Goal: Communication & Community: Share content

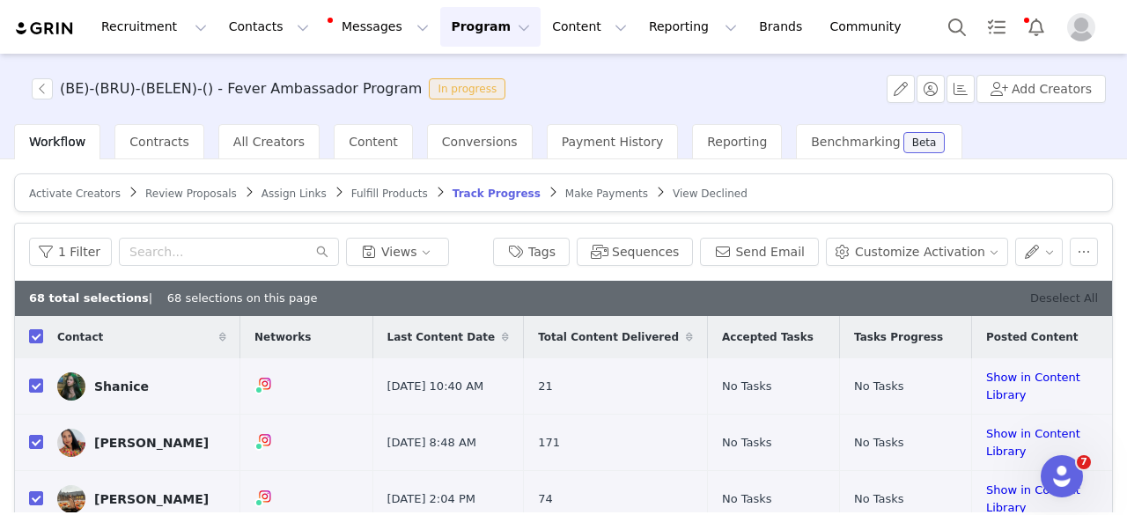
click at [1046, 298] on link "Deselect All" at bounding box center [1064, 297] width 68 height 13
checkbox input "false"
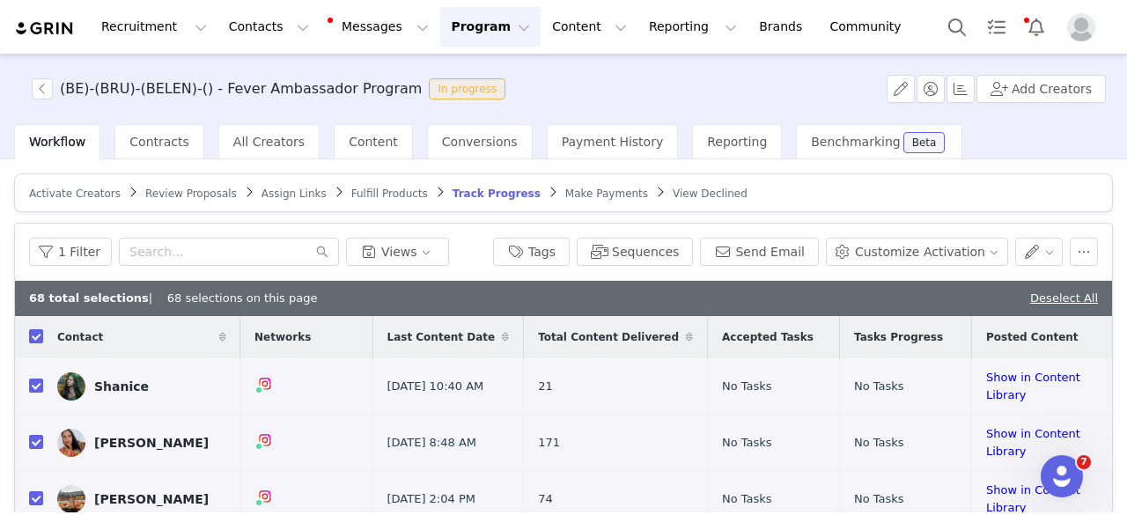
checkbox input "false"
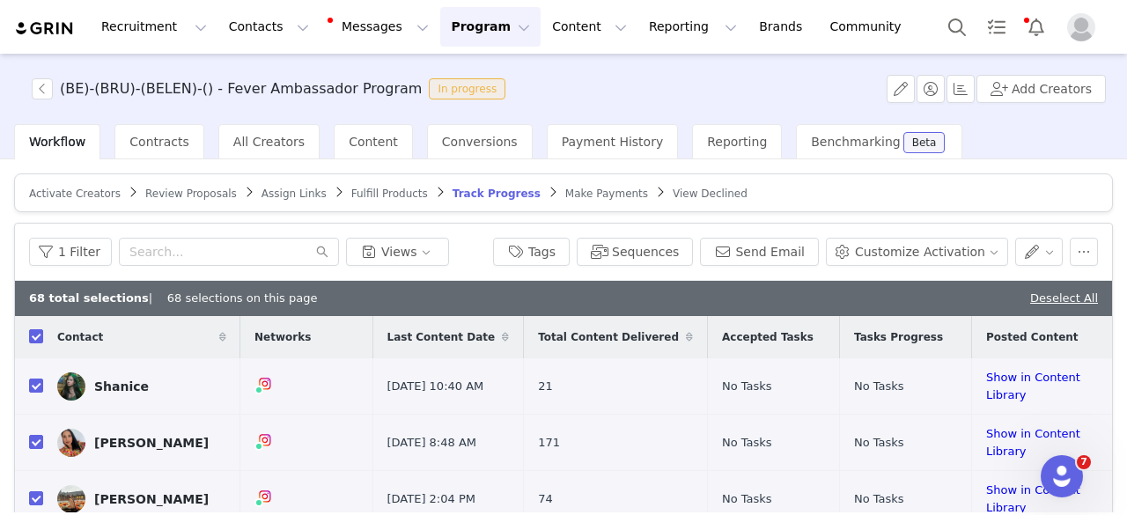
checkbox input "false"
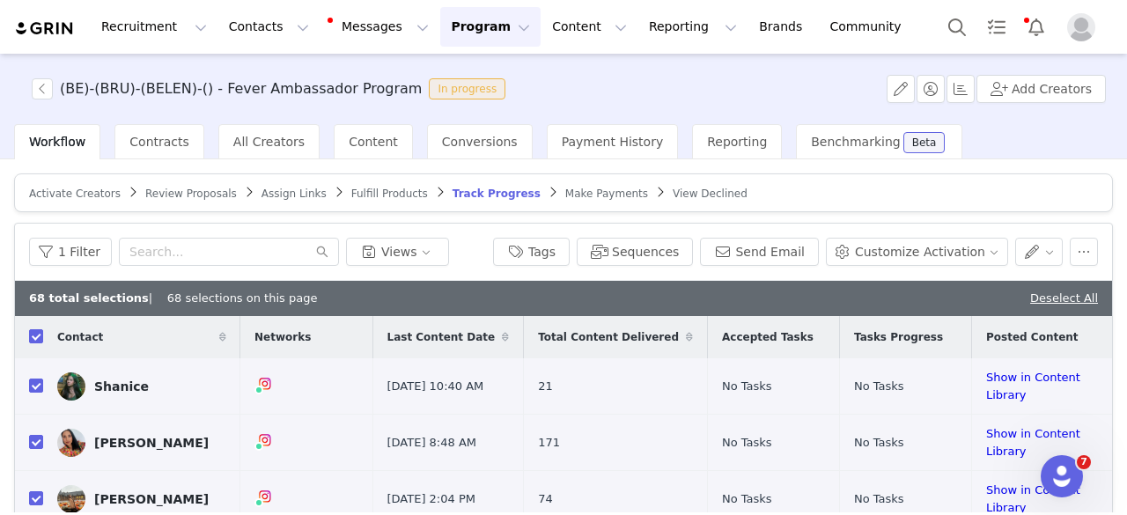
checkbox input "false"
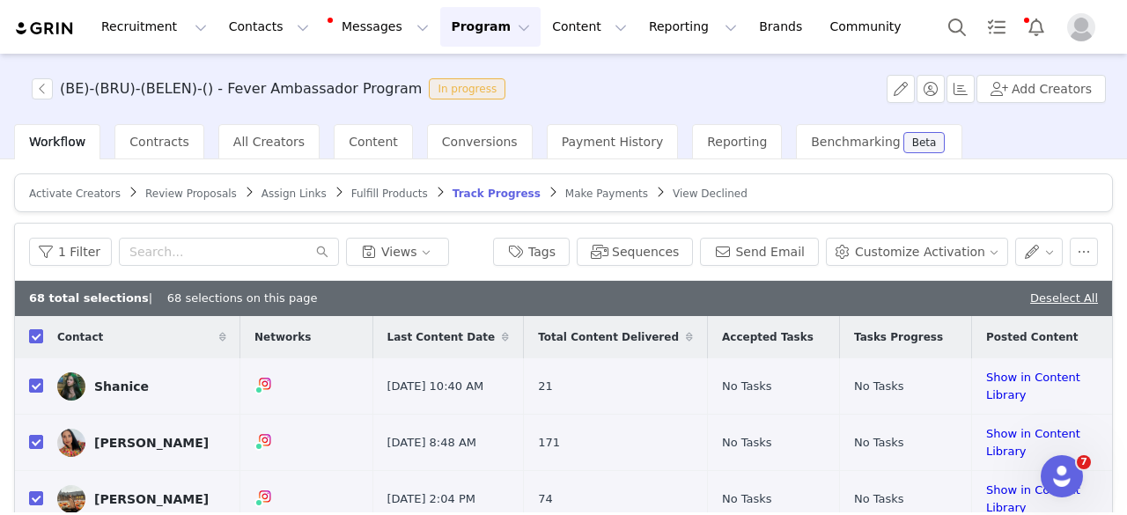
checkbox input "false"
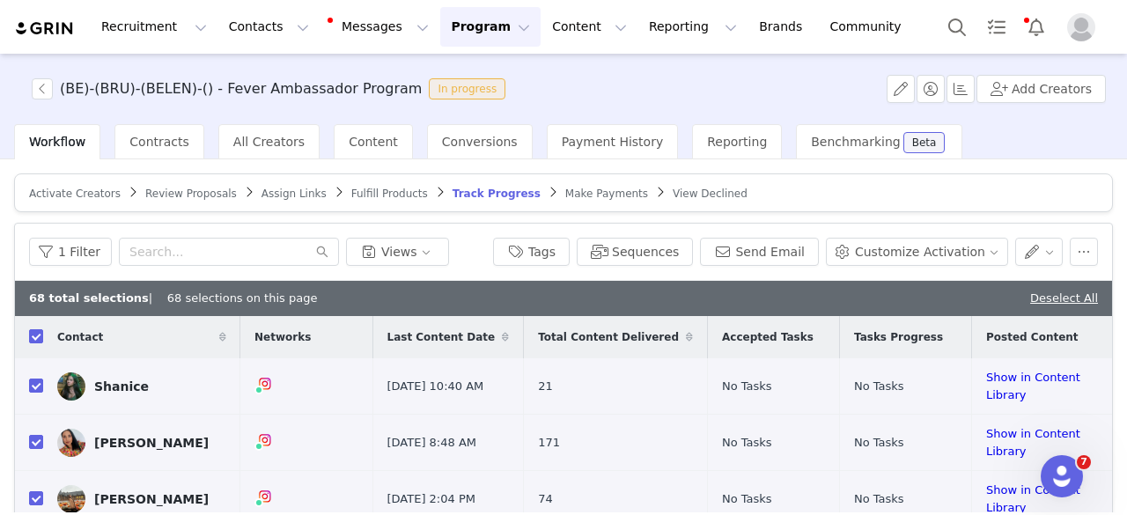
checkbox input "false"
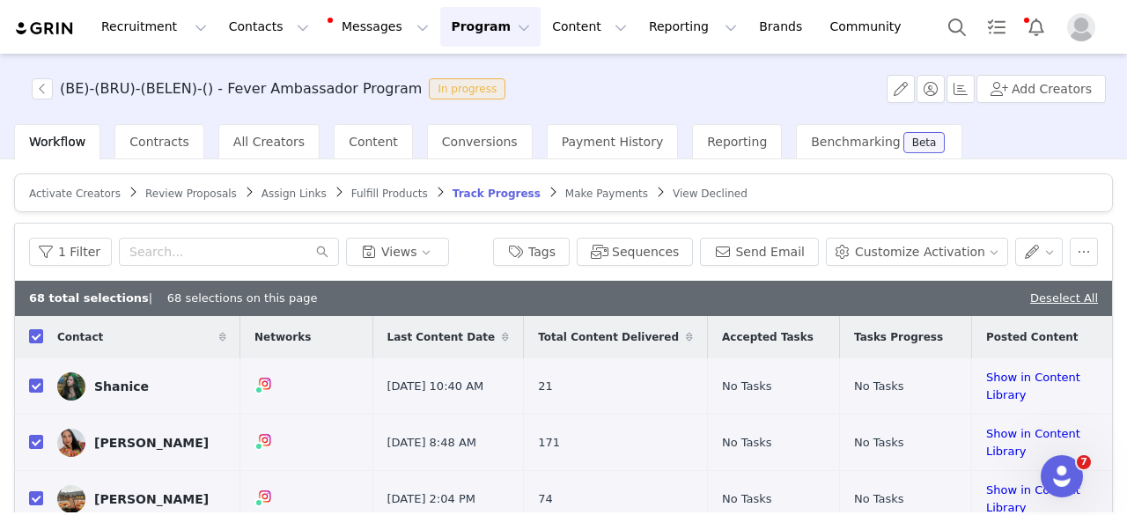
checkbox input "false"
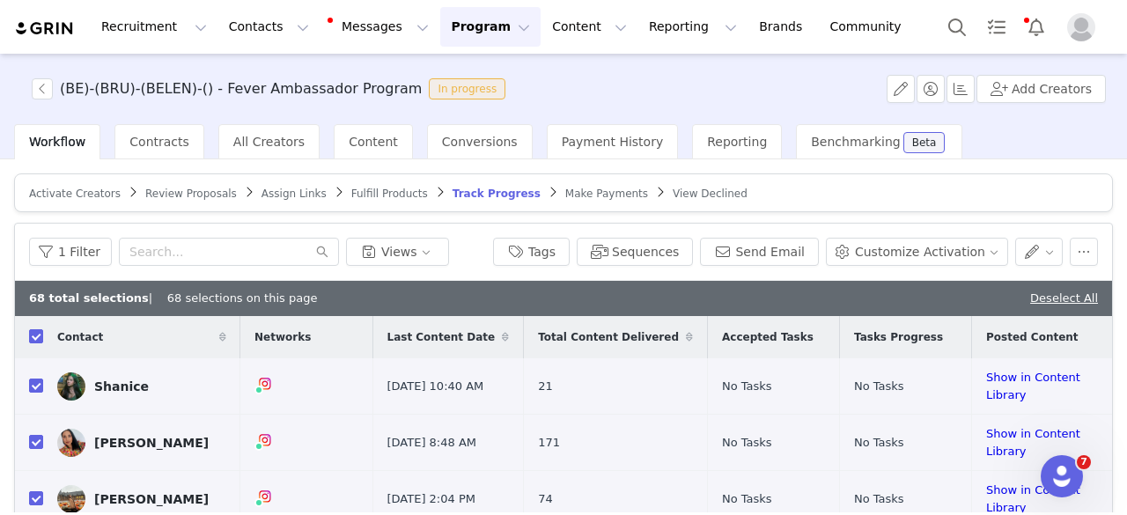
checkbox input "false"
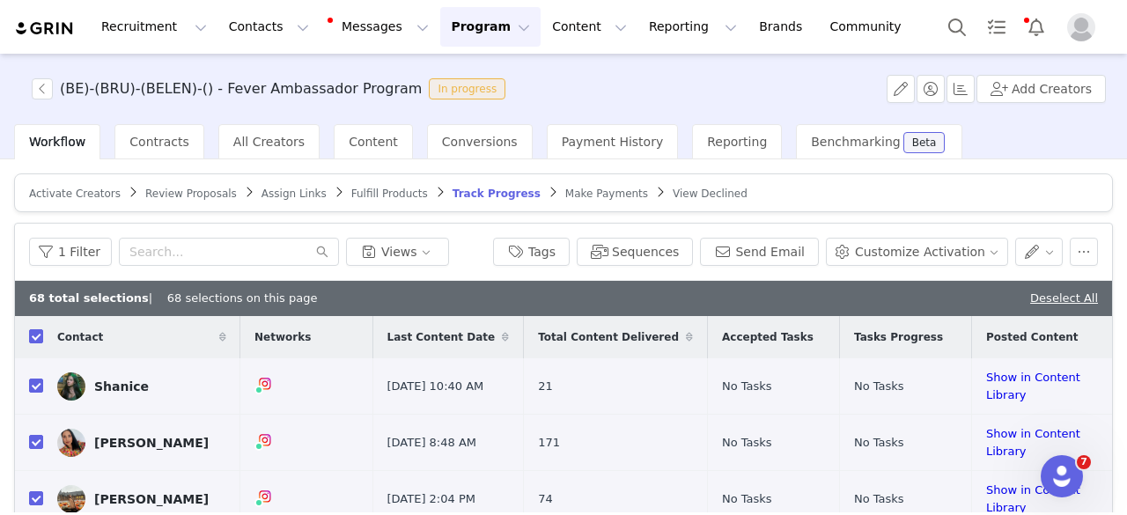
checkbox input "false"
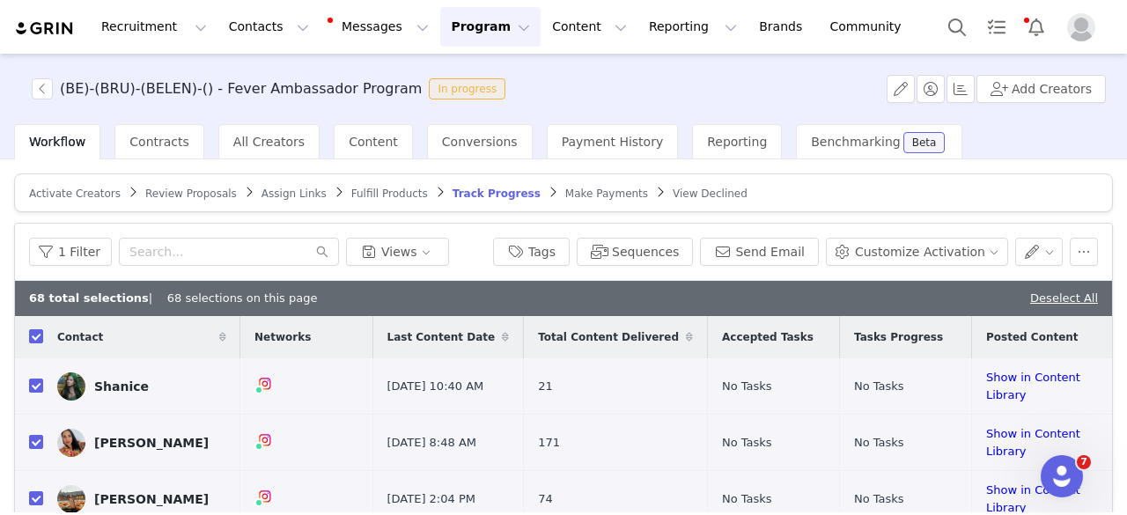
checkbox input "false"
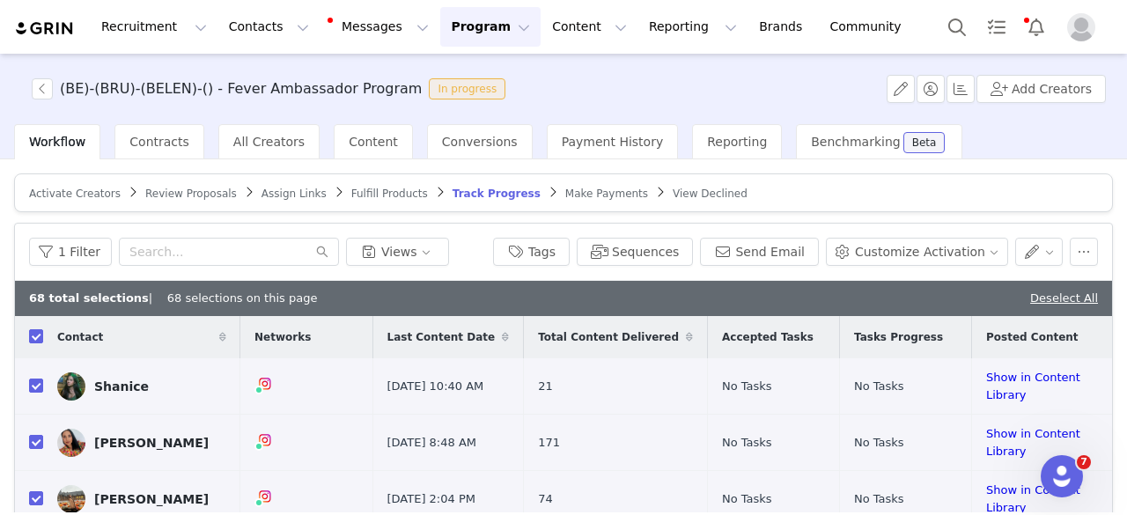
checkbox input "false"
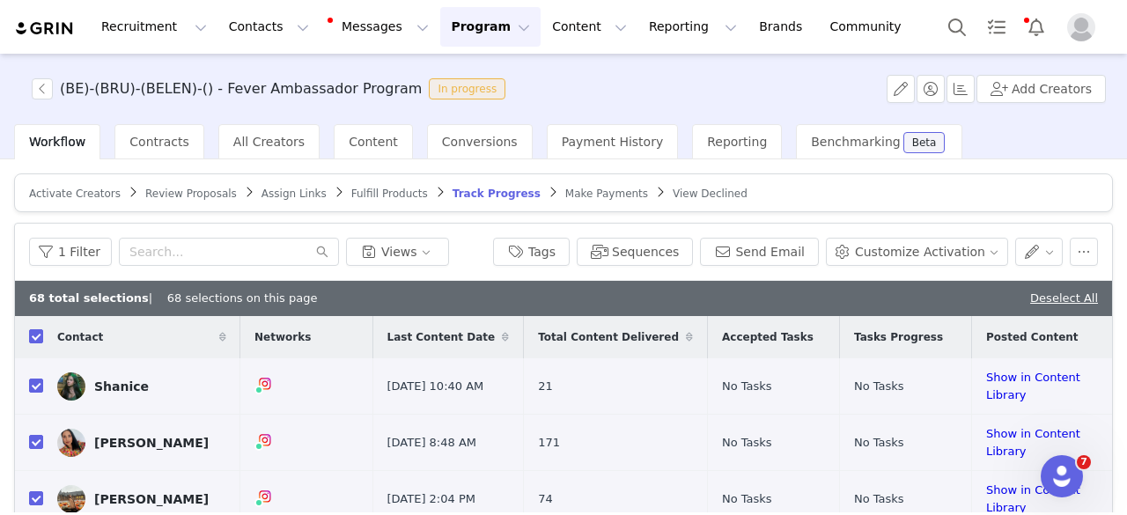
checkbox input "false"
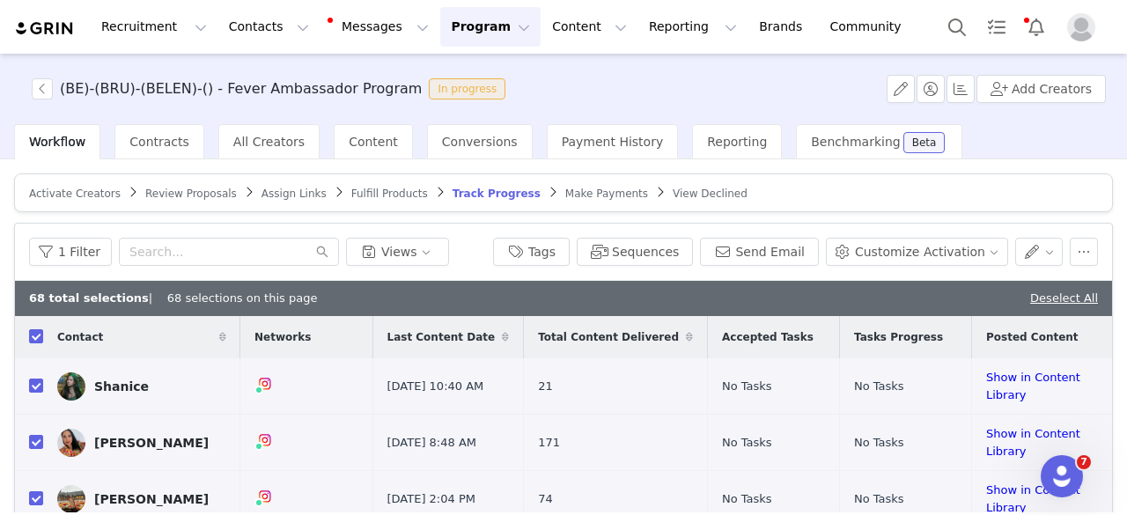
checkbox input "false"
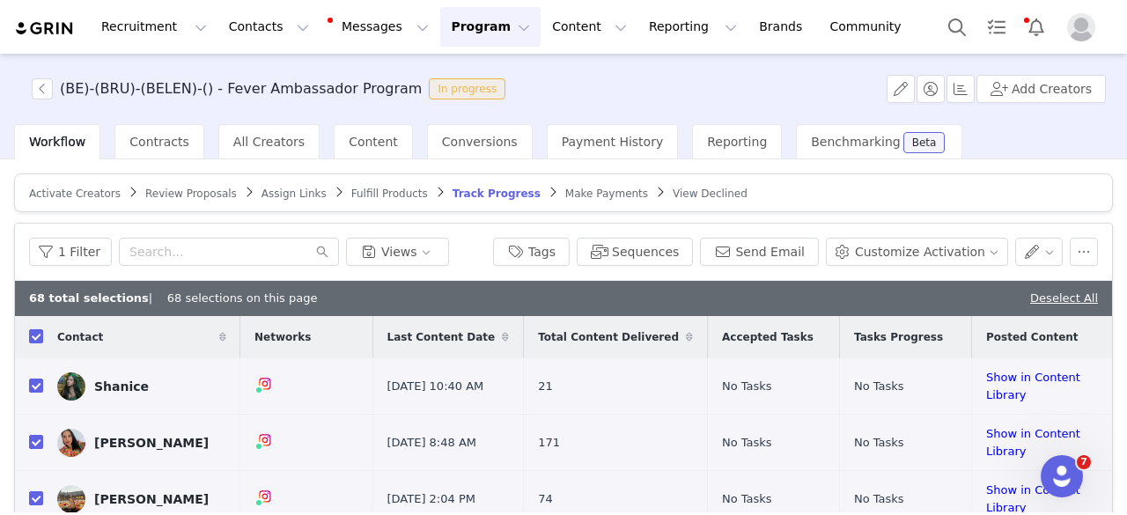
checkbox input "false"
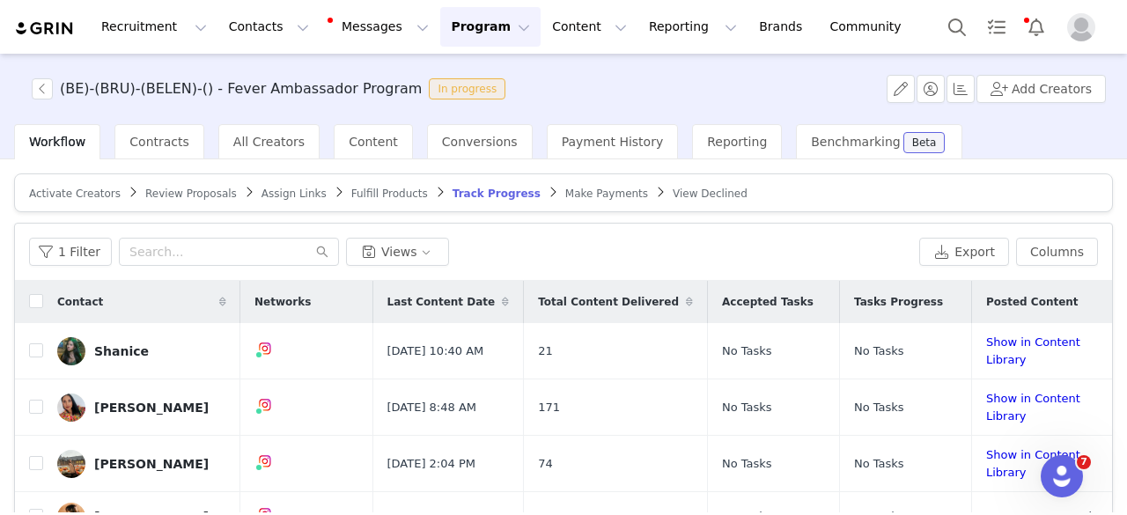
click at [53, 86] on span "(BE)-(BRU)-([PERSON_NAME])-() - Fever Ambassador Program In progress" at bounding box center [272, 88] width 481 height 21
click at [46, 87] on button "button" at bounding box center [42, 88] width 21 height 21
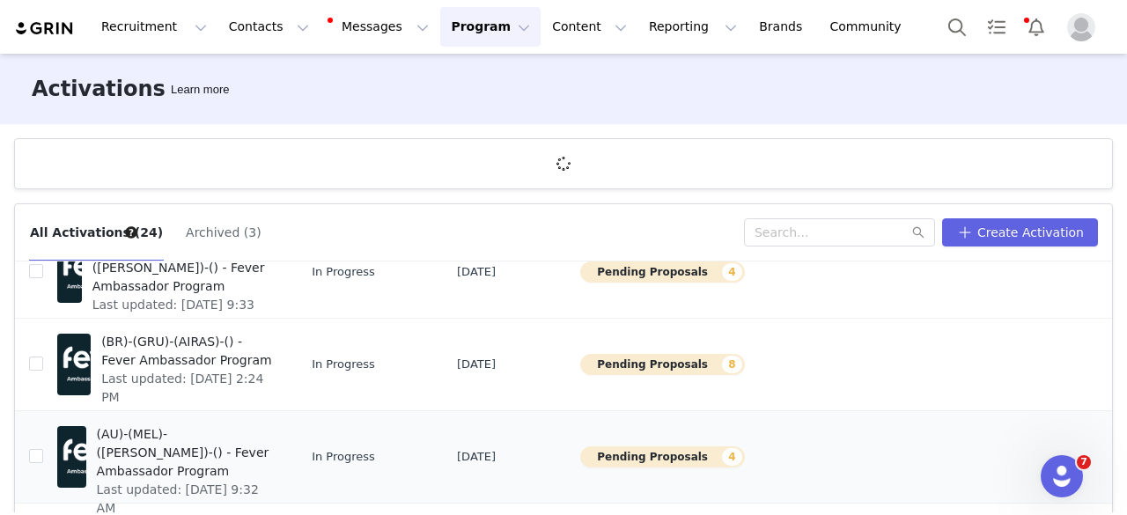
scroll to position [64, 0]
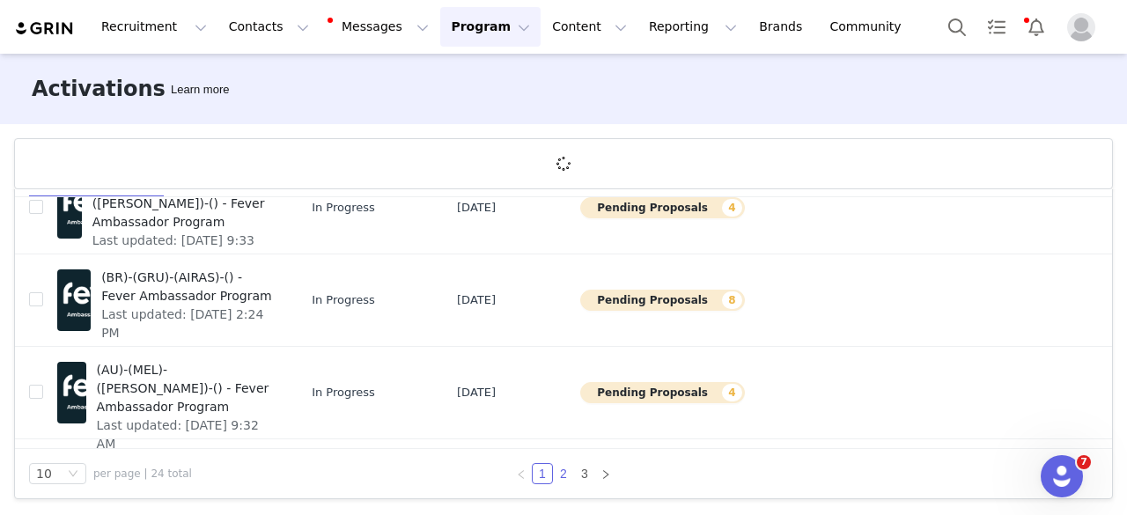
click at [560, 474] on link "2" at bounding box center [563, 473] width 19 height 19
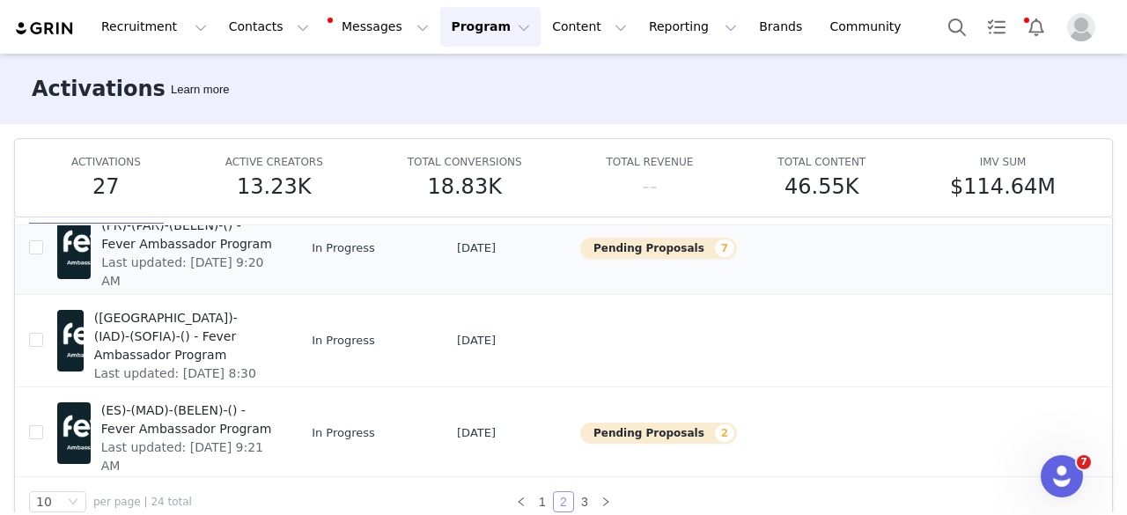
scroll to position [440, 0]
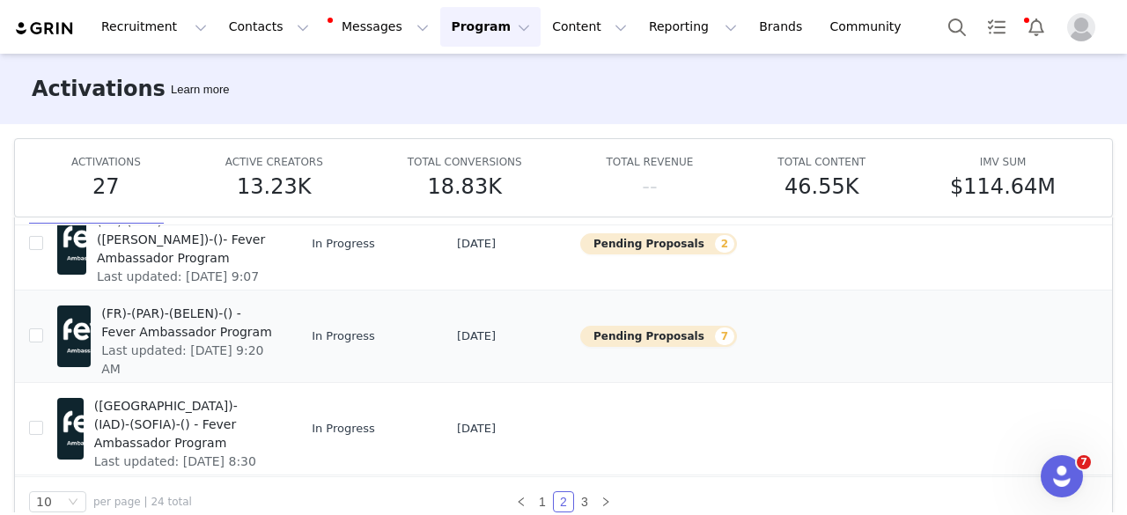
click at [178, 342] on span "(FR)-(PAR)-(BELEN)-() - Fever Ambassador Program" at bounding box center [187, 323] width 172 height 37
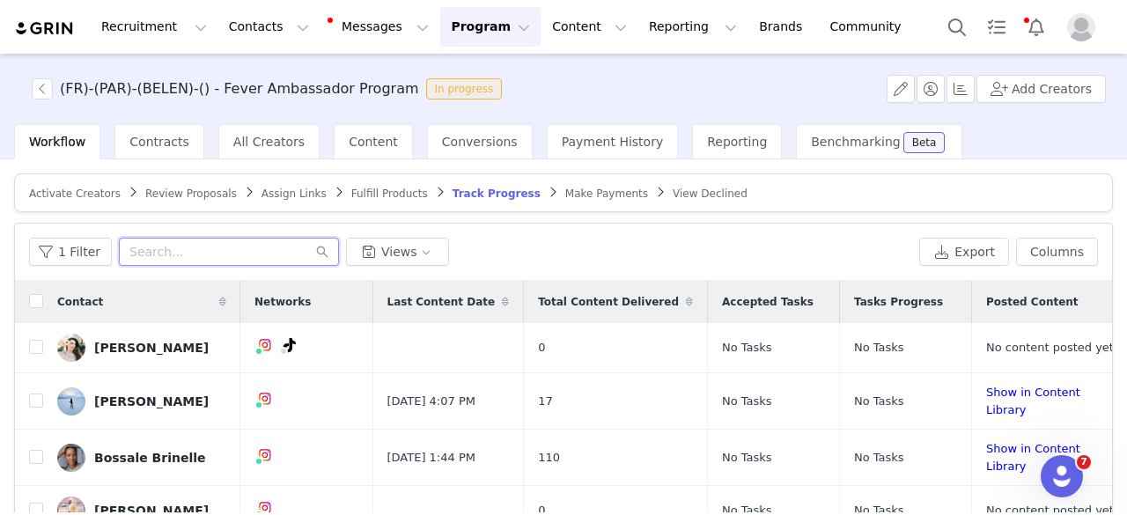
click at [181, 241] on input "text" at bounding box center [229, 252] width 220 height 28
paste input "missviirgiiinparis"
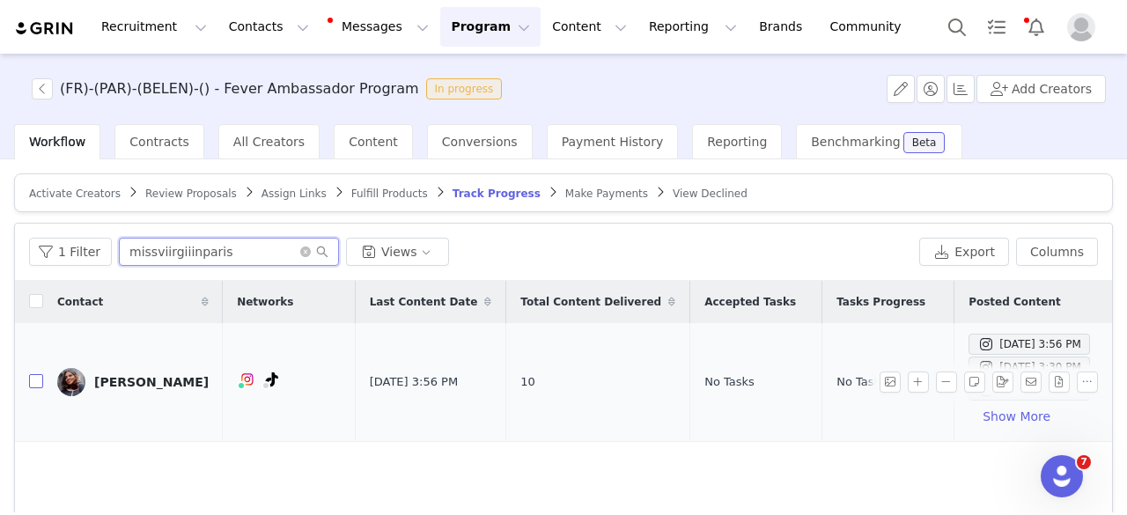
type input "missviirgiiinparis"
click at [33, 387] on input "checkbox" at bounding box center [36, 381] width 14 height 14
checkbox input "true"
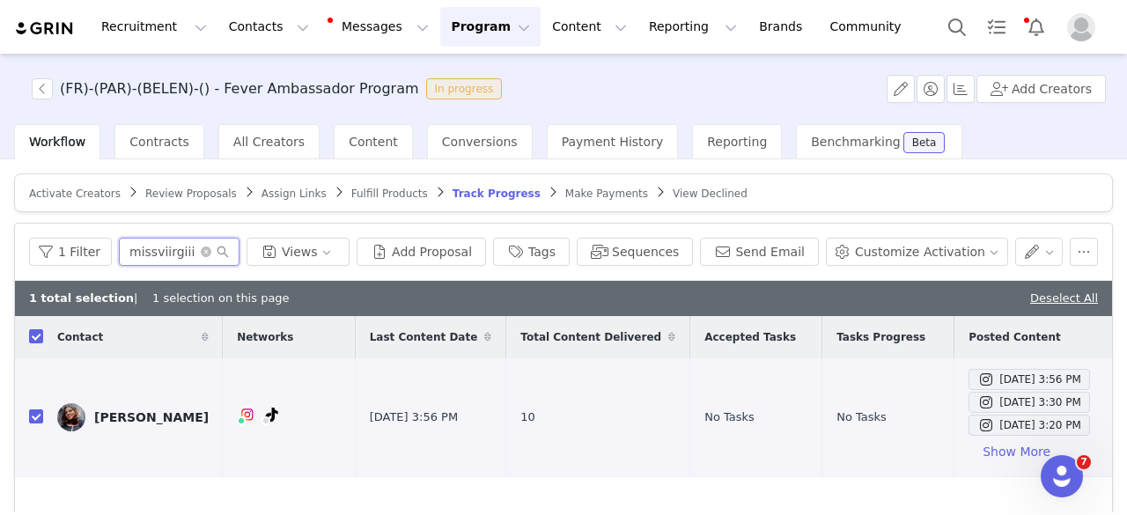
click at [176, 251] on input "missviirgiiinparis" at bounding box center [179, 252] width 121 height 28
paste input "boho_gram"
type input "boho_gram"
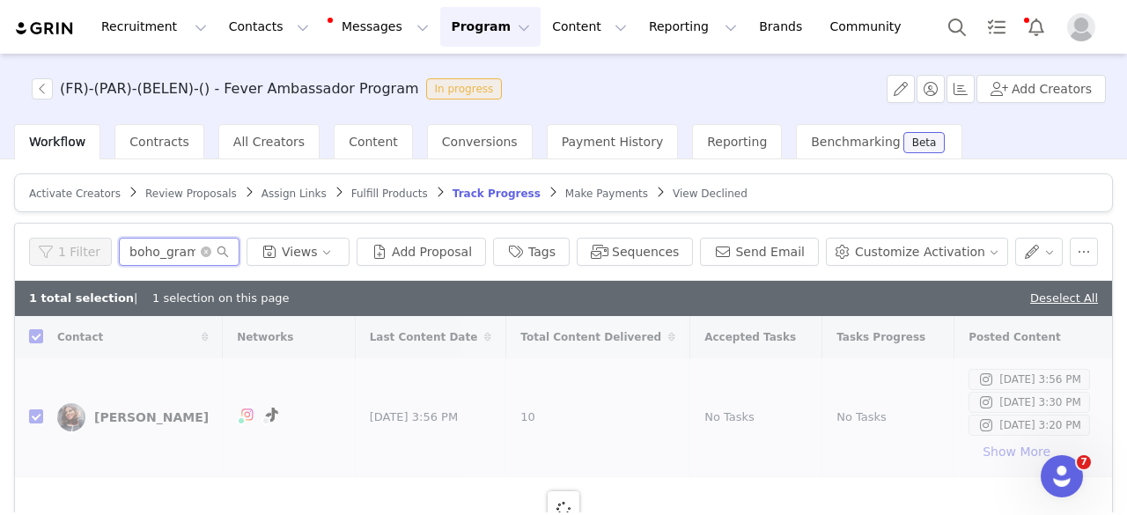
checkbox input "false"
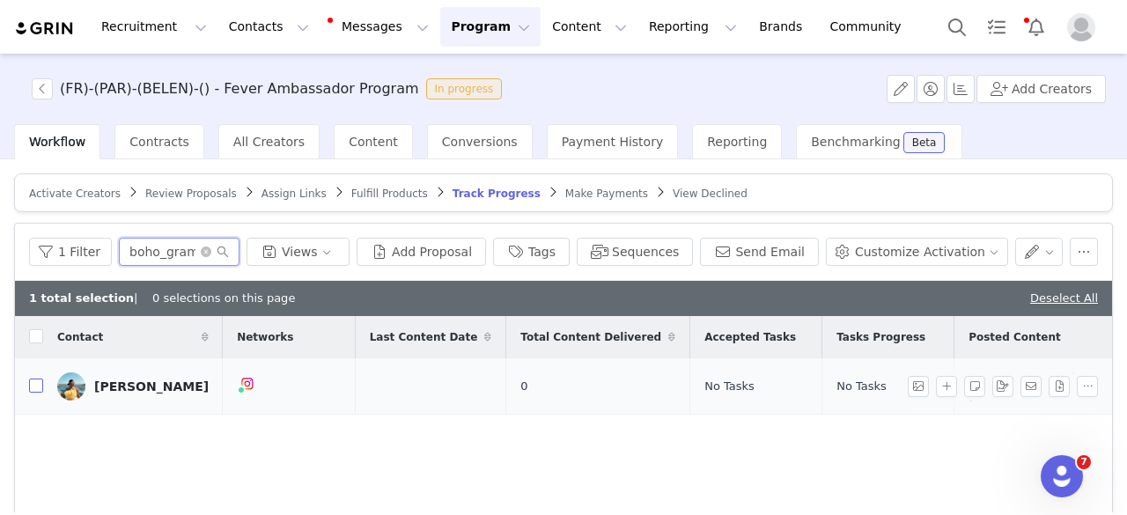
type input "boho_gram"
click at [37, 382] on input "checkbox" at bounding box center [36, 386] width 14 height 14
checkbox input "true"
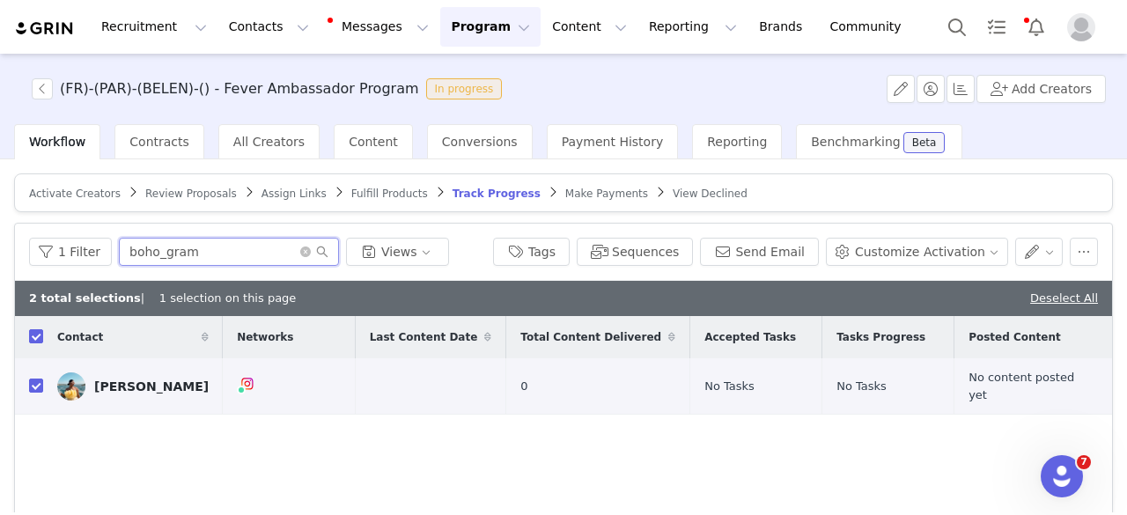
click at [220, 239] on input "boho_gram" at bounding box center [229, 252] width 220 height 28
paste input "angeldiguardo"
type input "angeldiguardo"
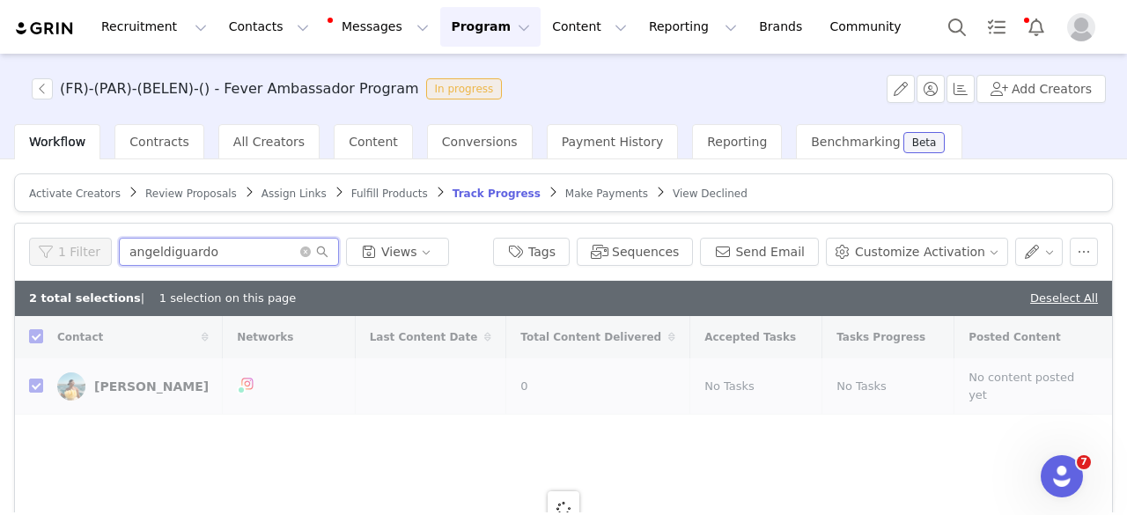
checkbox input "false"
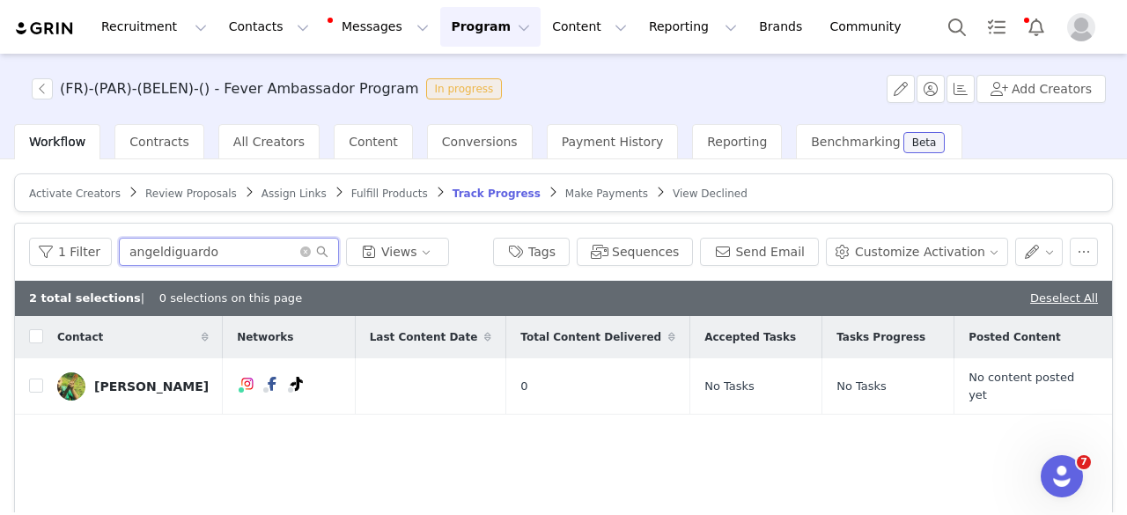
type input "angeldiguardo"
click at [32, 385] on input "checkbox" at bounding box center [36, 386] width 14 height 14
checkbox input "true"
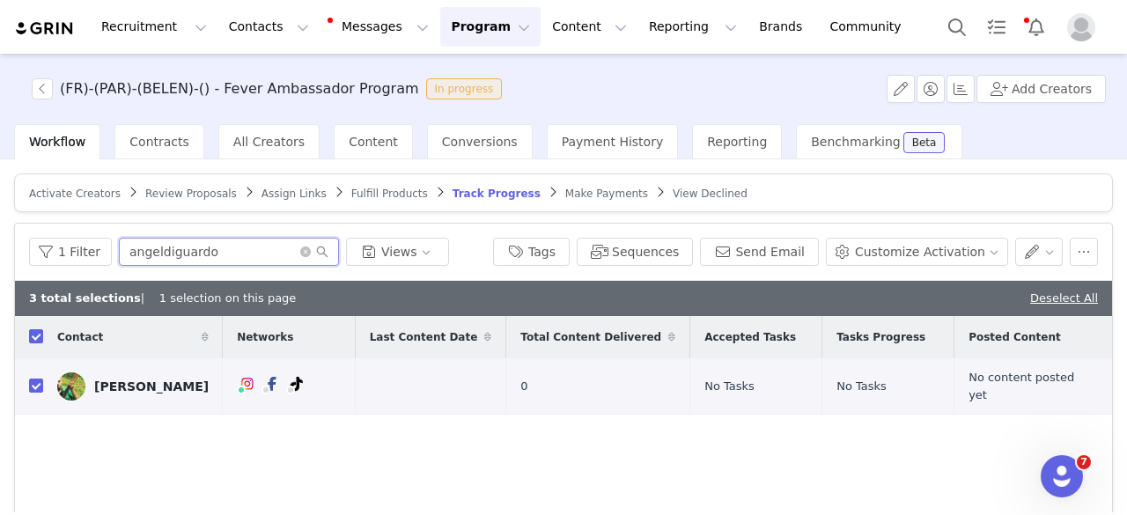
click at [169, 254] on input "angeldiguardo" at bounding box center [229, 252] width 220 height 28
paste input "[DOMAIN_NAME][GEOGRAPHIC_DATA]"
type input "[DOMAIN_NAME][GEOGRAPHIC_DATA]"
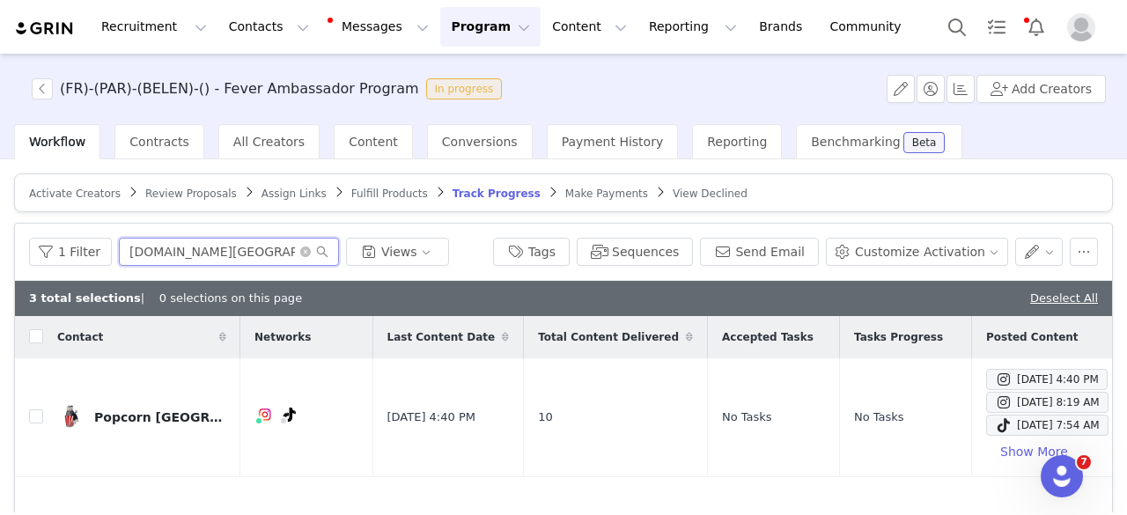
checkbox input "false"
type input "[DOMAIN_NAME][GEOGRAPHIC_DATA]"
click at [33, 416] on input "checkbox" at bounding box center [36, 416] width 14 height 14
checkbox input "true"
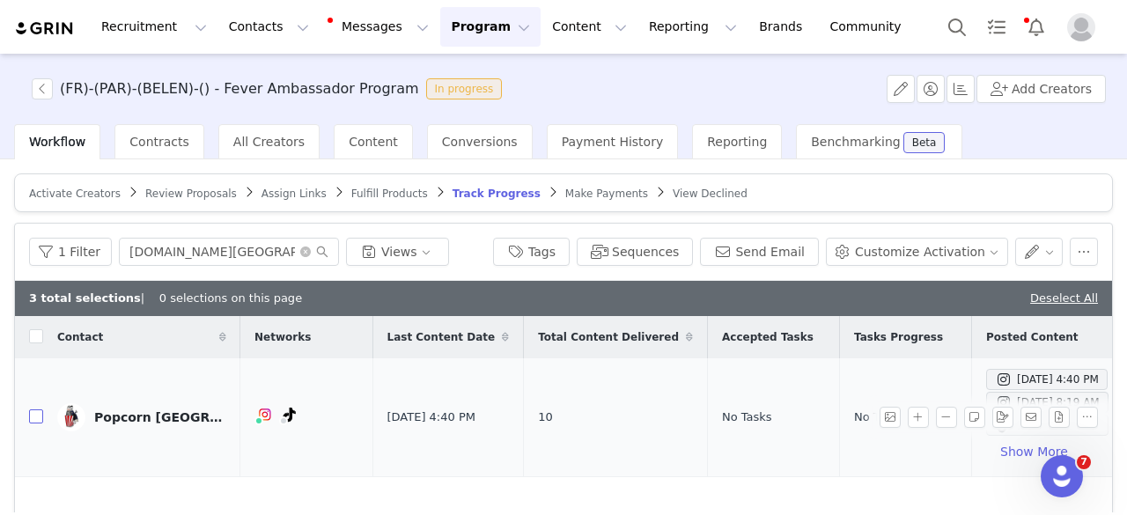
checkbox input "true"
click at [174, 259] on input "[DOMAIN_NAME][GEOGRAPHIC_DATA]" at bounding box center [229, 252] width 220 height 28
paste input "bagheera__yeslly"
type input "bagheera__yeslly"
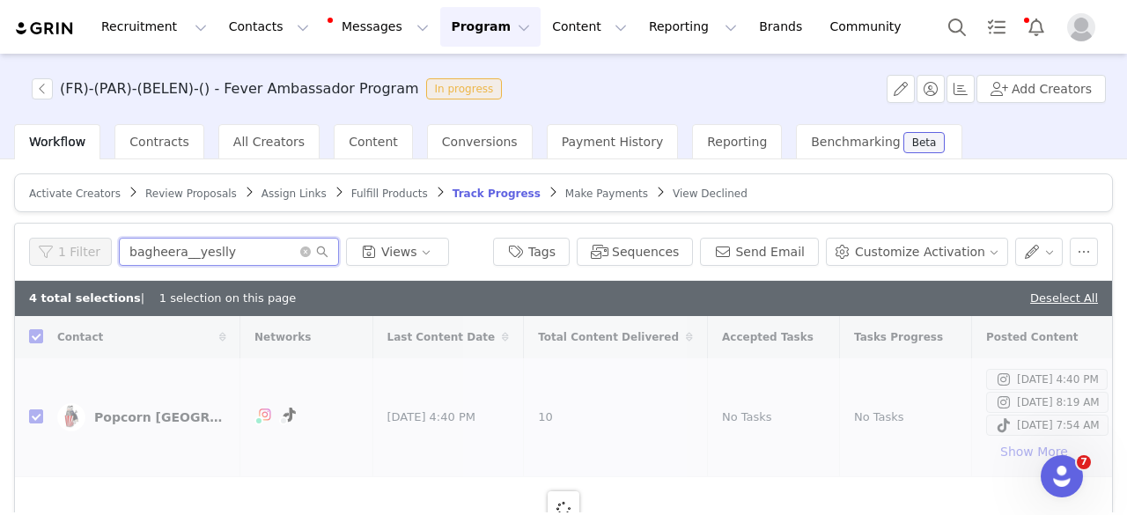
checkbox input "false"
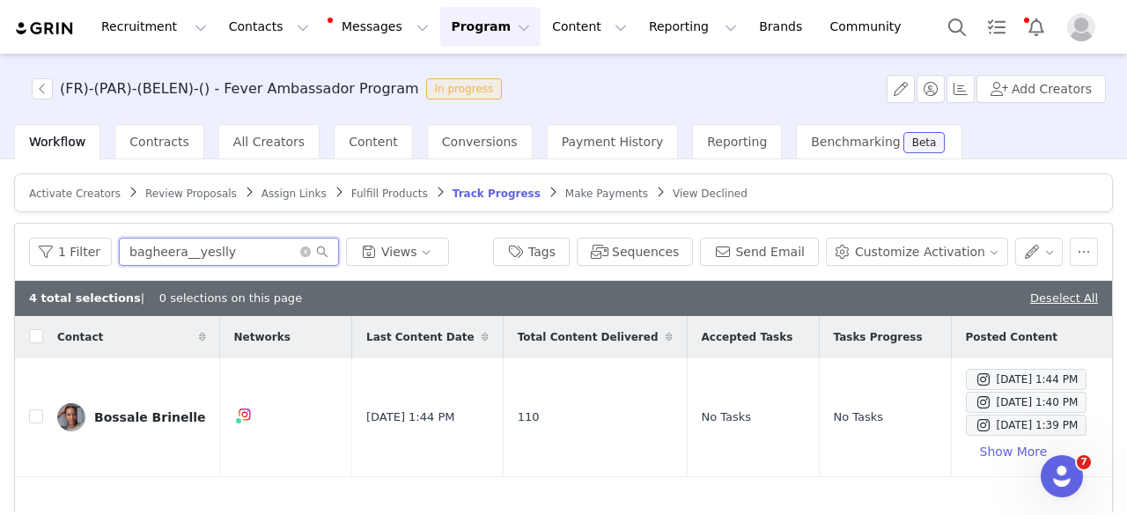
type input "bagheera__yeslly"
click at [33, 420] on input "checkbox" at bounding box center [36, 416] width 14 height 14
checkbox input "true"
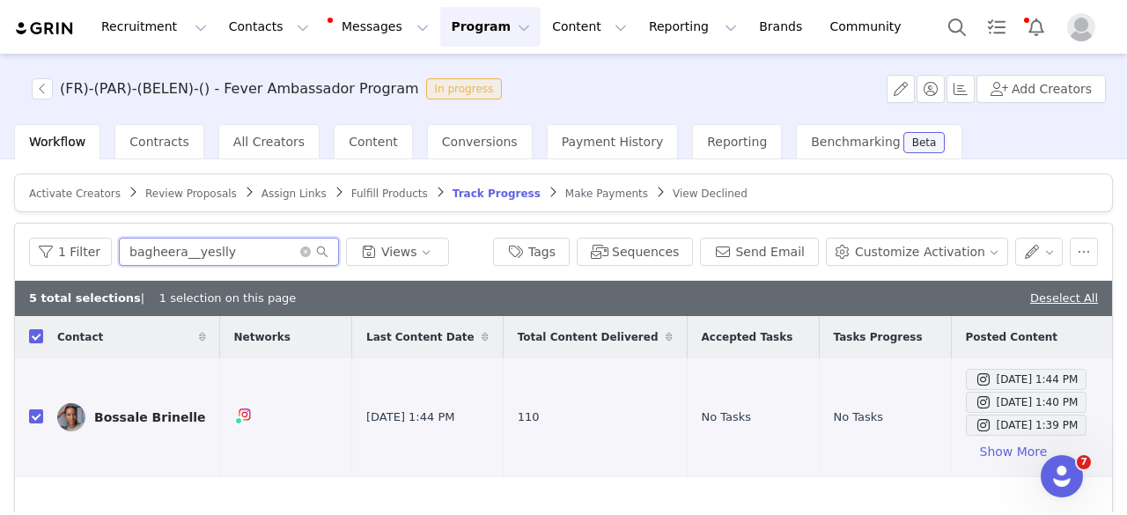
click at [247, 251] on input "bagheera__yeslly" at bounding box center [229, 252] width 220 height 28
paste input "parisimmersif"
type input "parisimmersif"
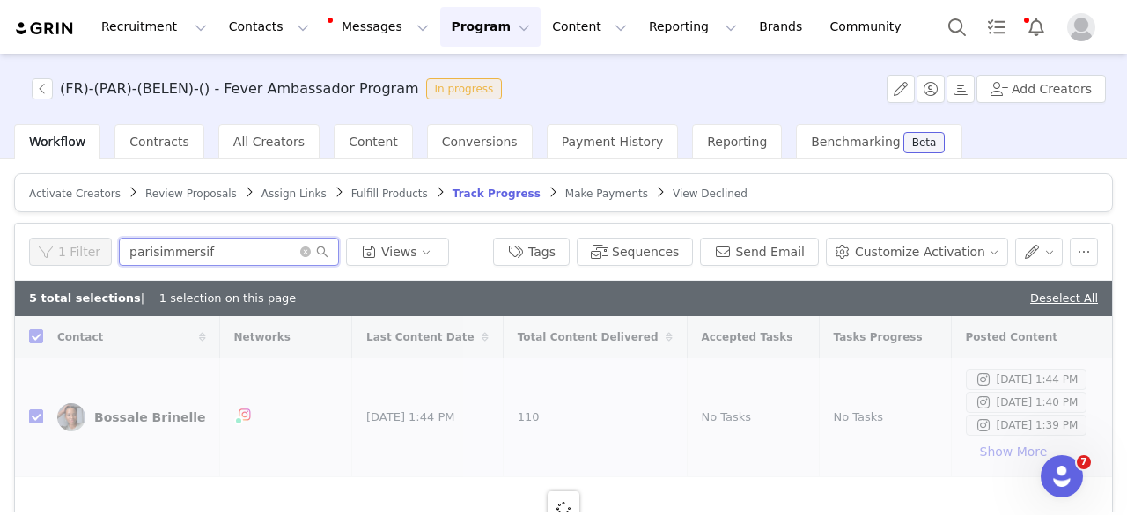
checkbox input "false"
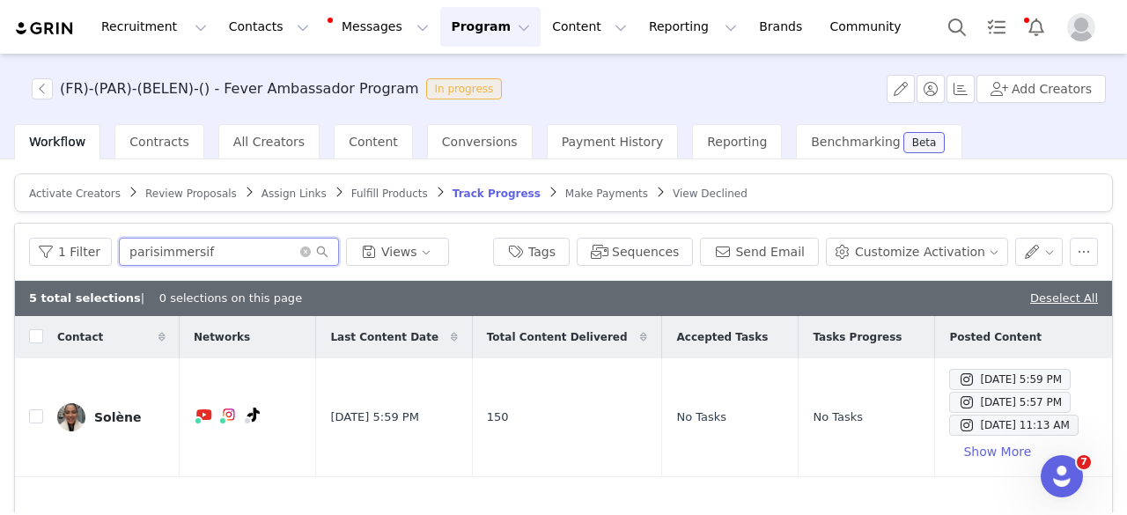
type input "parisimmersif"
click at [37, 416] on input "checkbox" at bounding box center [36, 416] width 14 height 14
checkbox input "true"
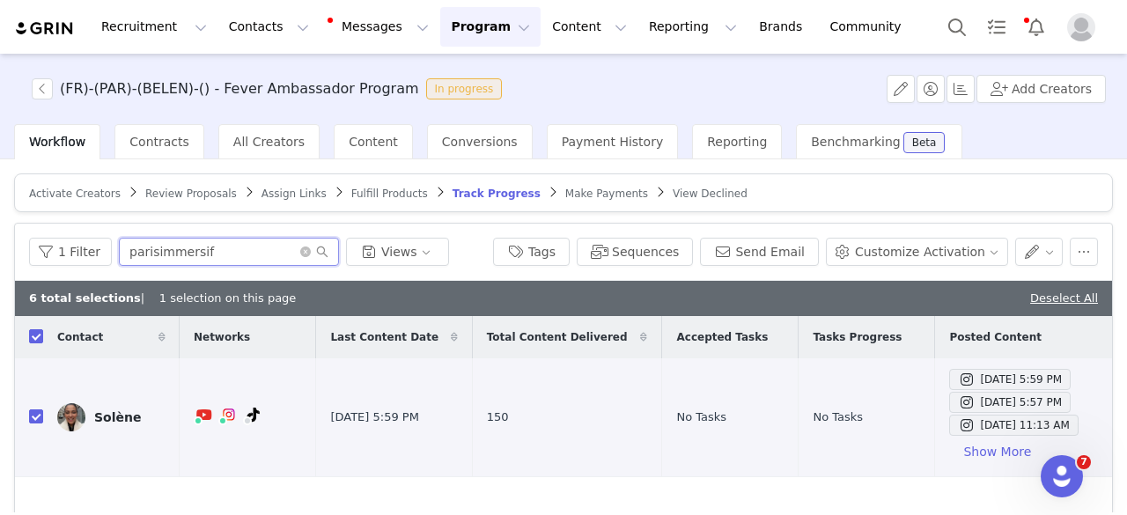
click at [194, 252] on input "parisimmersif" at bounding box center [229, 252] width 220 height 28
paste input "itsmebarnet"
type input "itsmebarnet"
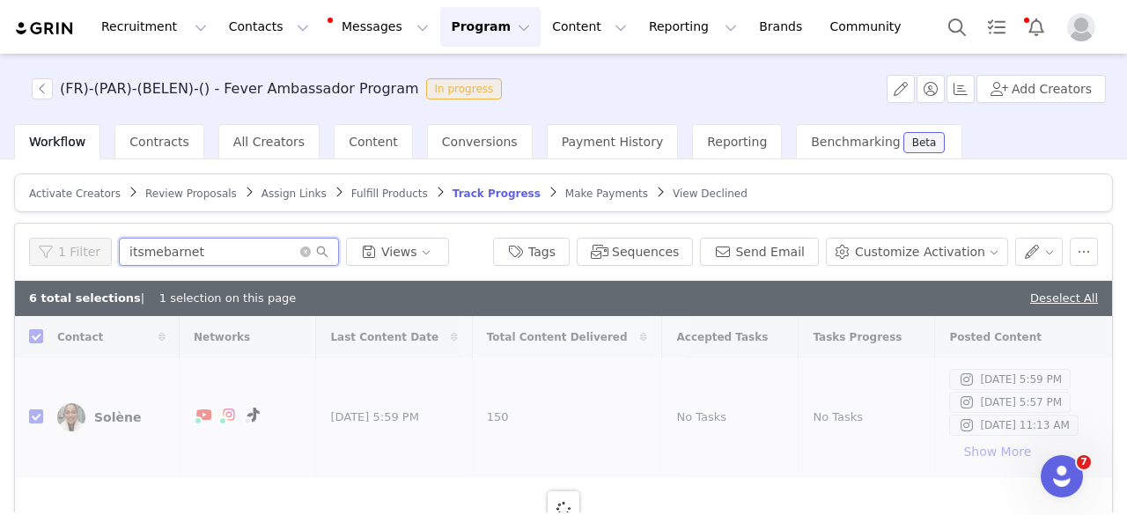
checkbox input "false"
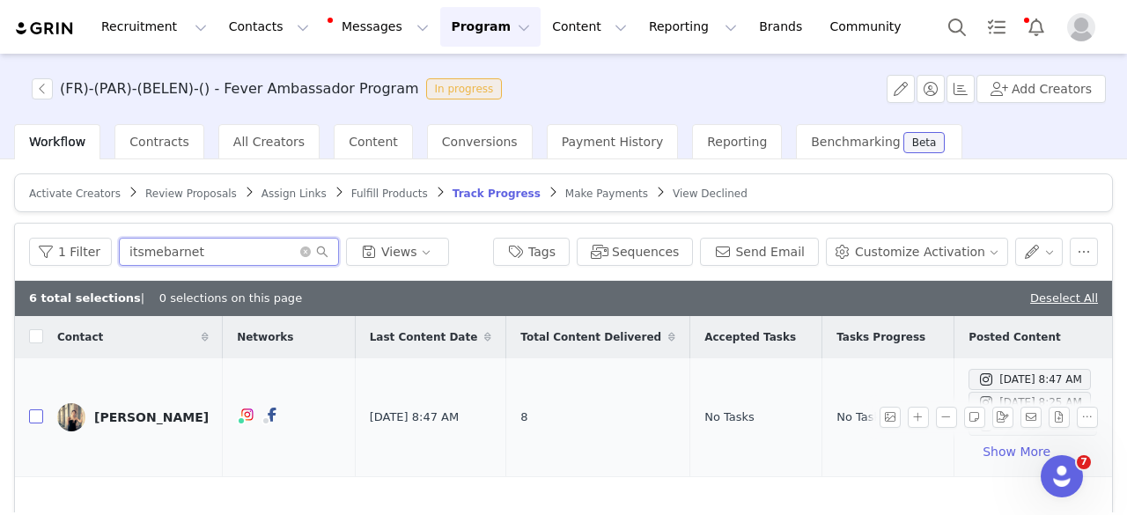
type input "itsmebarnet"
click at [35, 417] on input "checkbox" at bounding box center [36, 416] width 14 height 14
checkbox input "true"
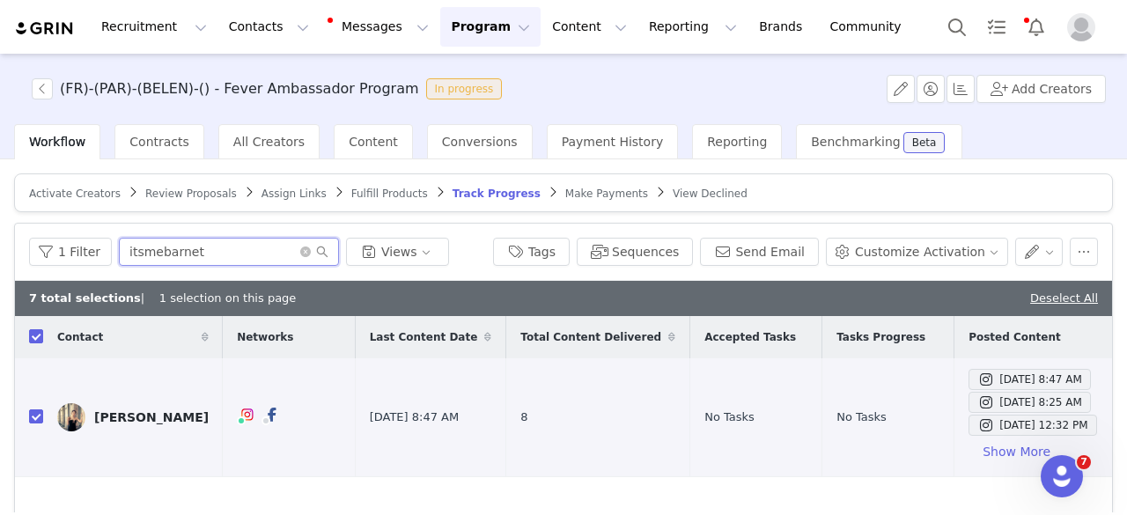
click at [227, 258] on input "itsmebarnet" at bounding box center [229, 252] width 220 height 28
paste input "bebe_butnotyours"
type input "bebe_butnotyours"
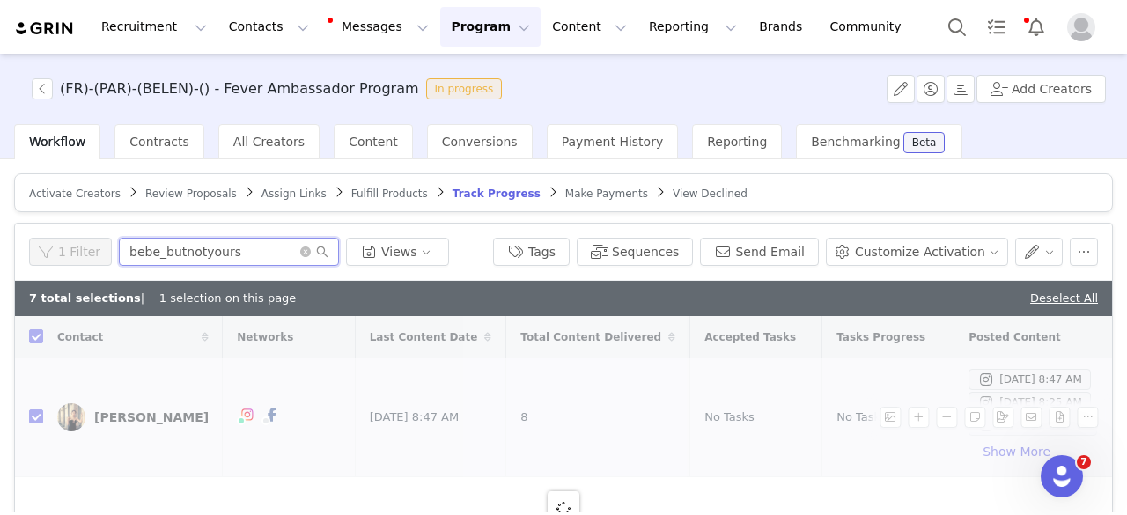
checkbox input "false"
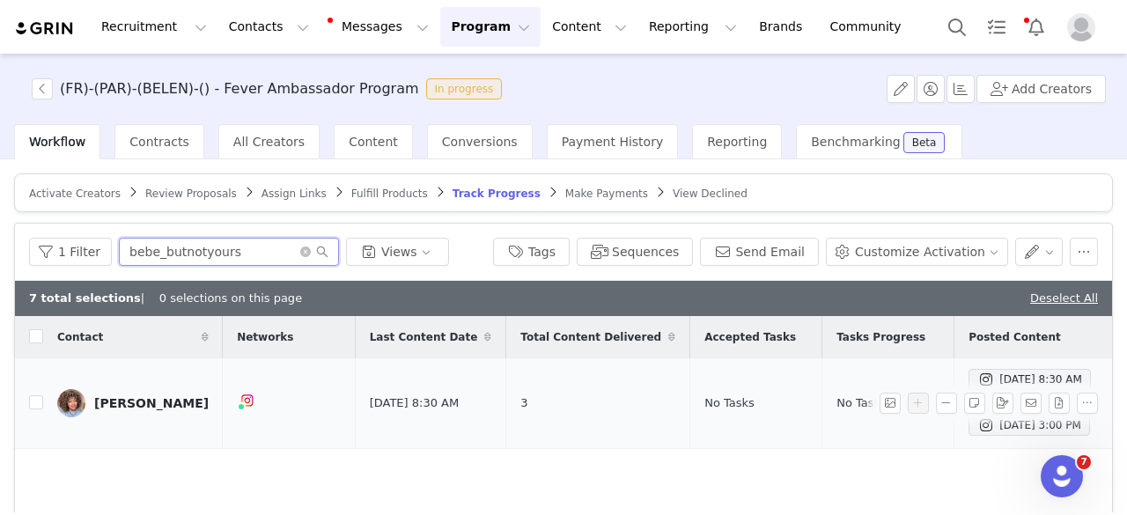
type input "bebe_butnotyours"
click at [44, 406] on td "[PERSON_NAME]" at bounding box center [133, 403] width 180 height 91
click at [39, 404] on input "checkbox" at bounding box center [36, 402] width 14 height 14
checkbox input "true"
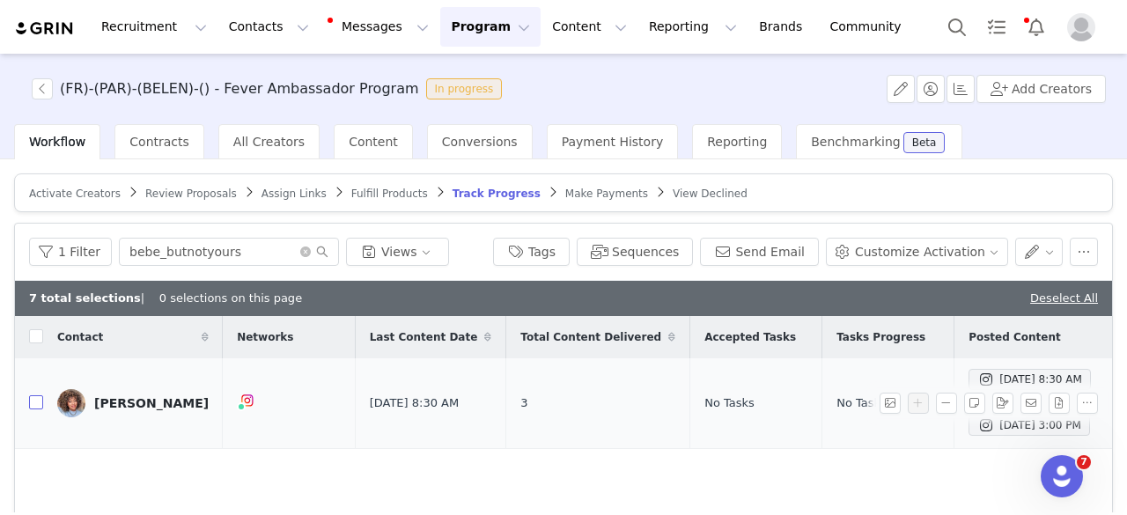
checkbox input "true"
click at [213, 230] on div "1 Filter bebe_butnotyours Views Tags Sequences Send Email Customize Activation" at bounding box center [563, 252] width 1097 height 57
click at [213, 249] on input "bebe_butnotyours" at bounding box center [229, 252] width 220 height 28
paste input "sam_wonderland"
type input "sam_wonderlands"
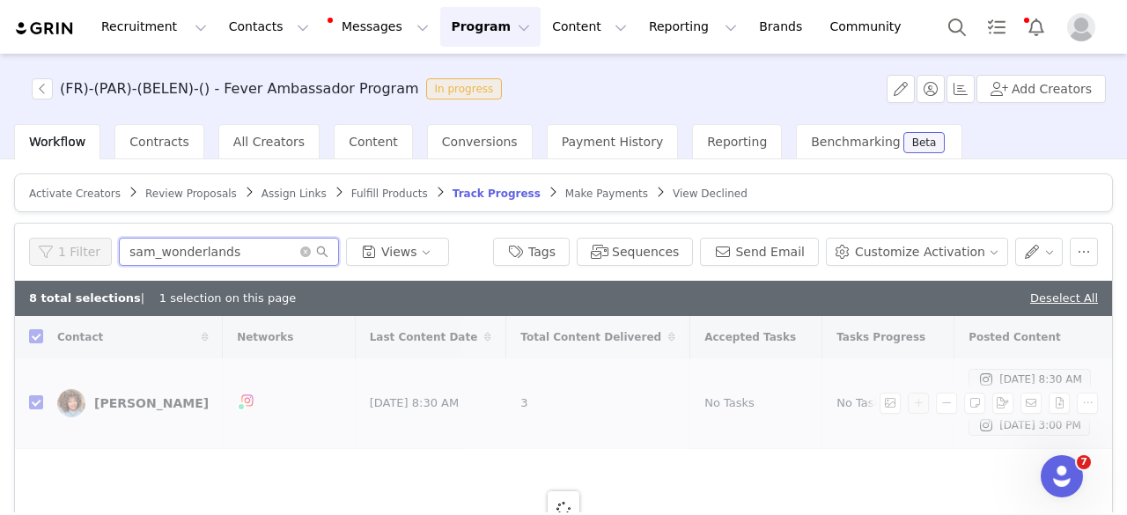
checkbox input "false"
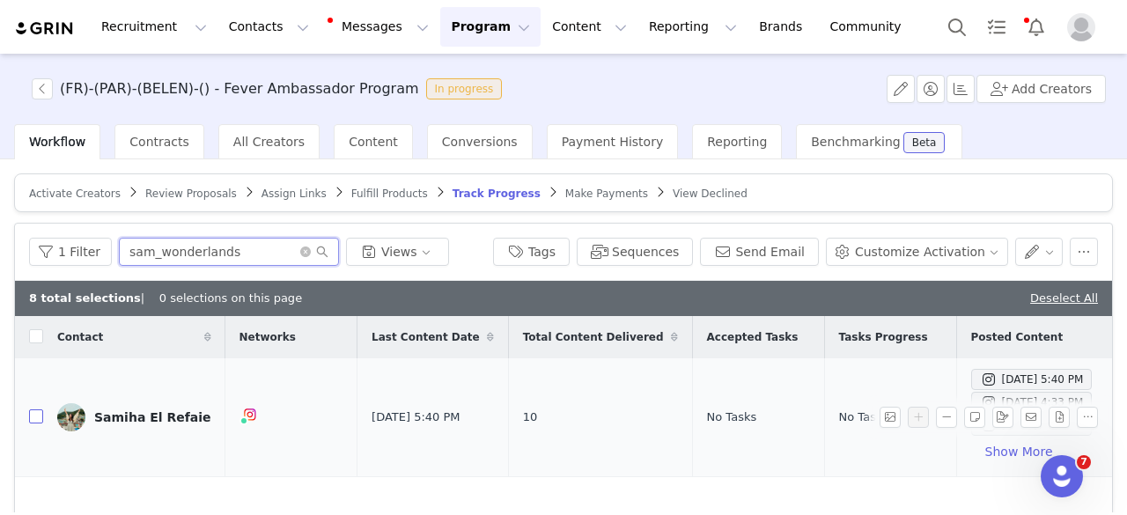
type input "sam_wonderlands"
click at [38, 411] on input "checkbox" at bounding box center [36, 416] width 14 height 14
checkbox input "true"
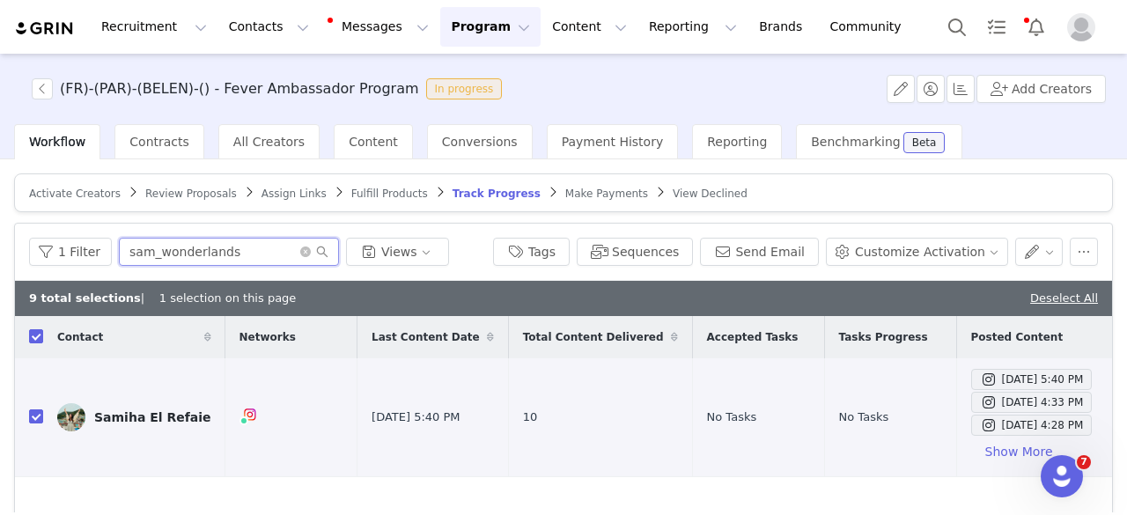
click at [242, 251] on input "sam_wonderlands" at bounding box center [229, 252] width 220 height 28
paste input "pouletteblog"
type input "pouletteblog"
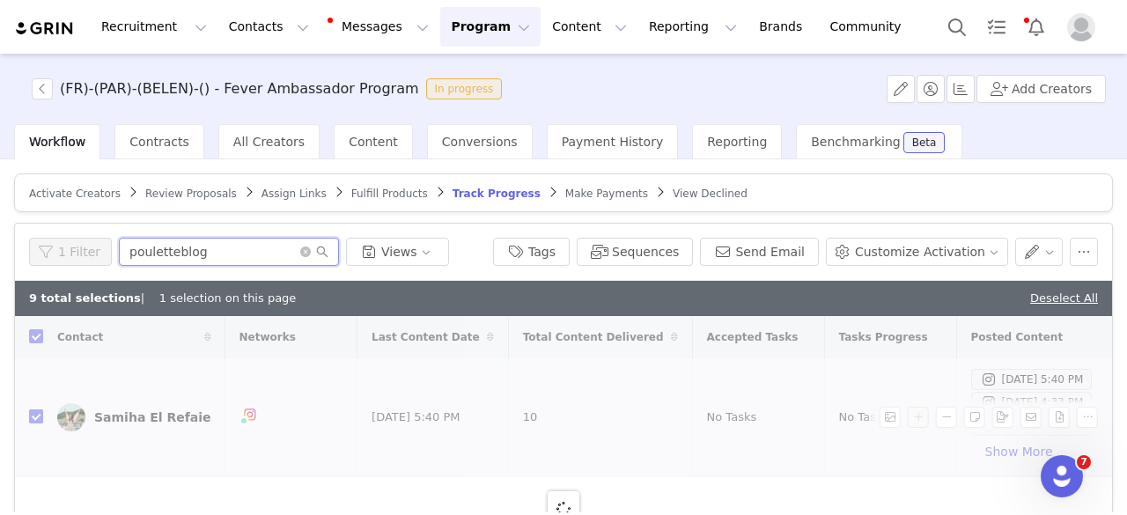
checkbox input "false"
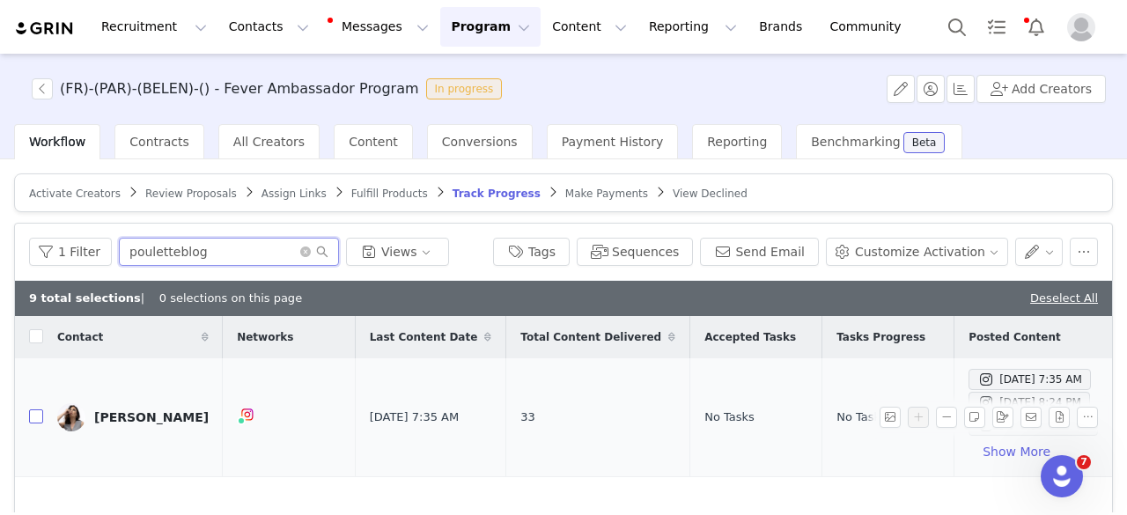
type input "pouletteblog"
click at [33, 416] on input "checkbox" at bounding box center [36, 416] width 14 height 14
checkbox input "true"
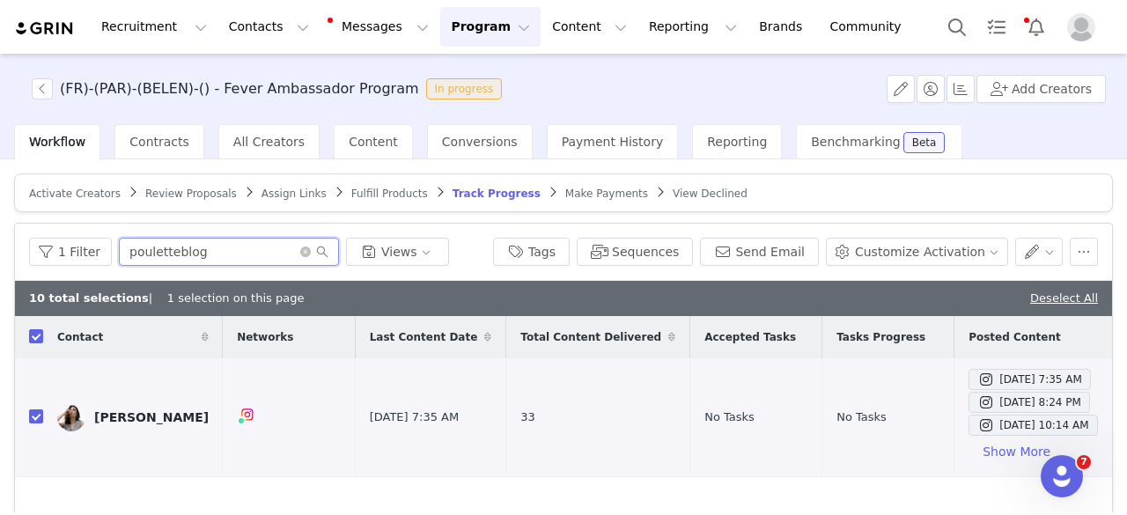
click at [193, 249] on input "pouletteblog" at bounding box center [229, 252] width 220 height 28
paste input "maman_bougeotte"
type input "maman_bougeotte"
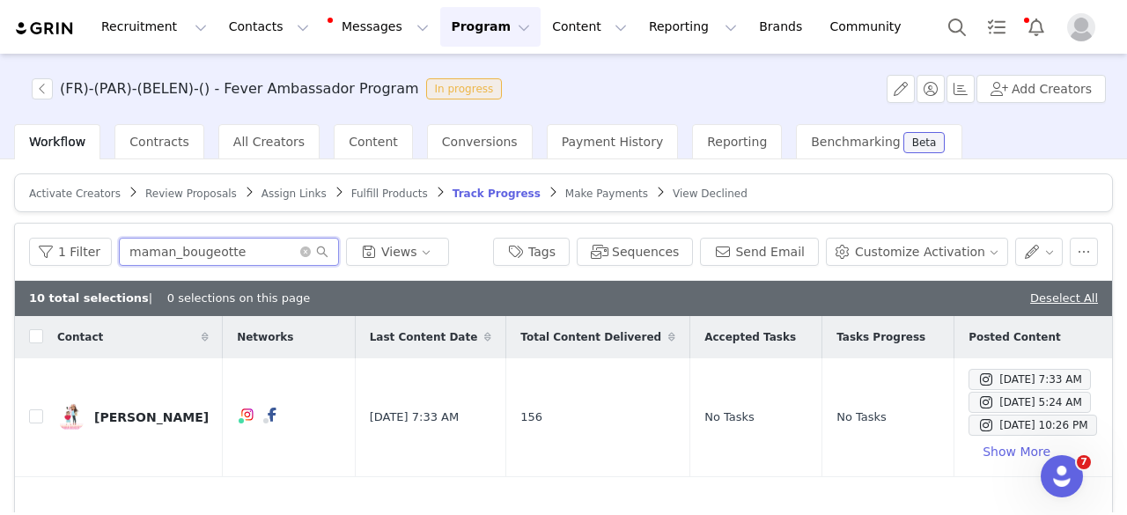
checkbox input "false"
type input "maman_bougeotte"
click at [33, 416] on input "checkbox" at bounding box center [36, 416] width 14 height 14
checkbox input "true"
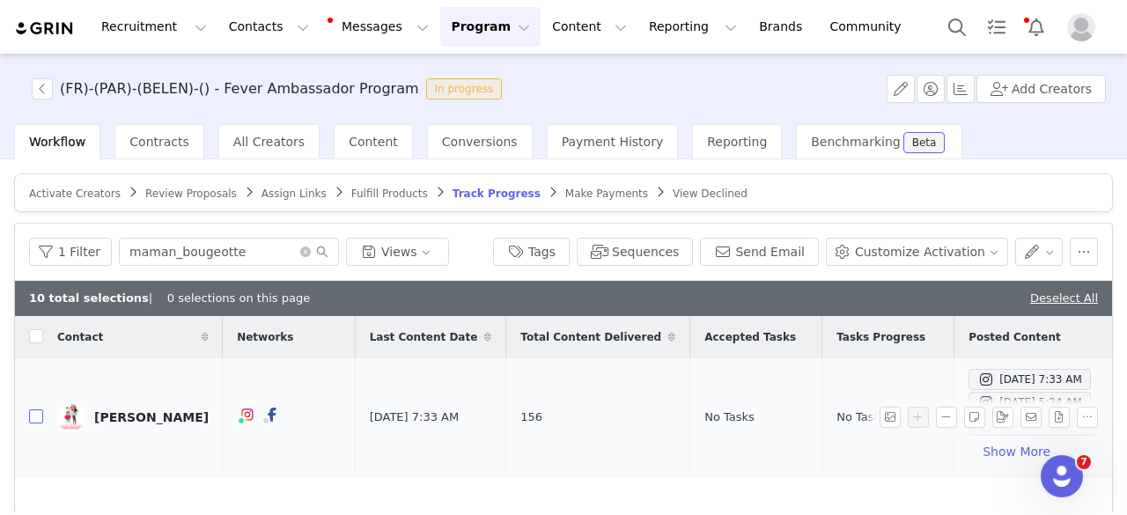
checkbox input "true"
click at [206, 256] on input "maman_bougeotte" at bounding box center [229, 252] width 220 height 28
paste input "shesaidyas_"
type input "shesaidyas_"
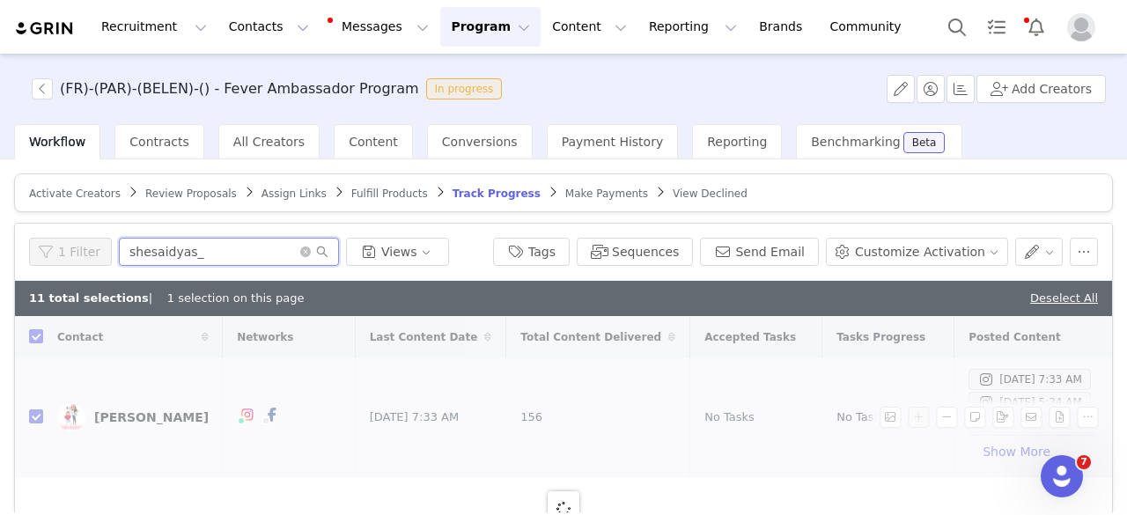
checkbox input "false"
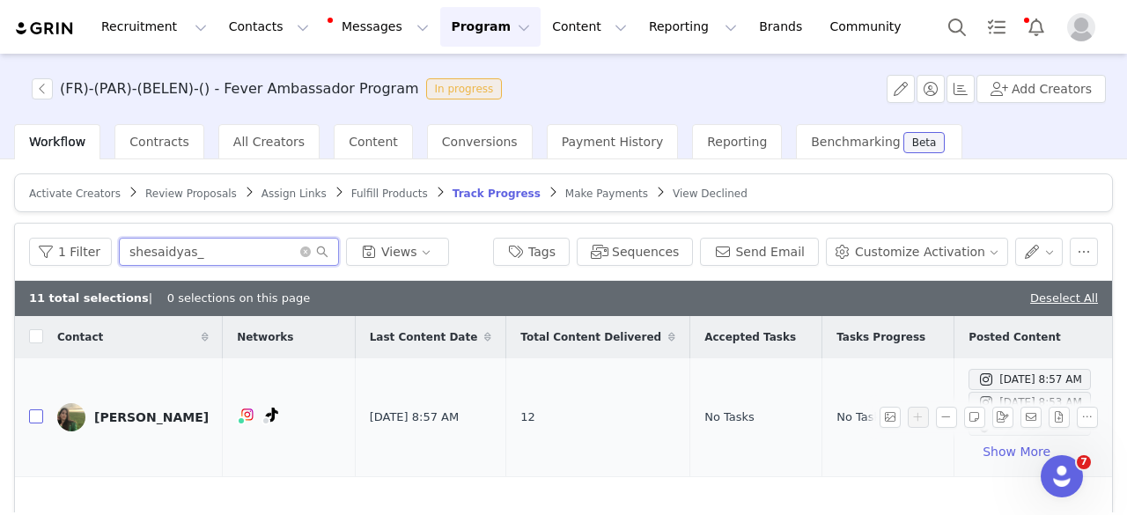
type input "shesaidyas_"
click at [32, 417] on input "checkbox" at bounding box center [36, 416] width 14 height 14
checkbox input "true"
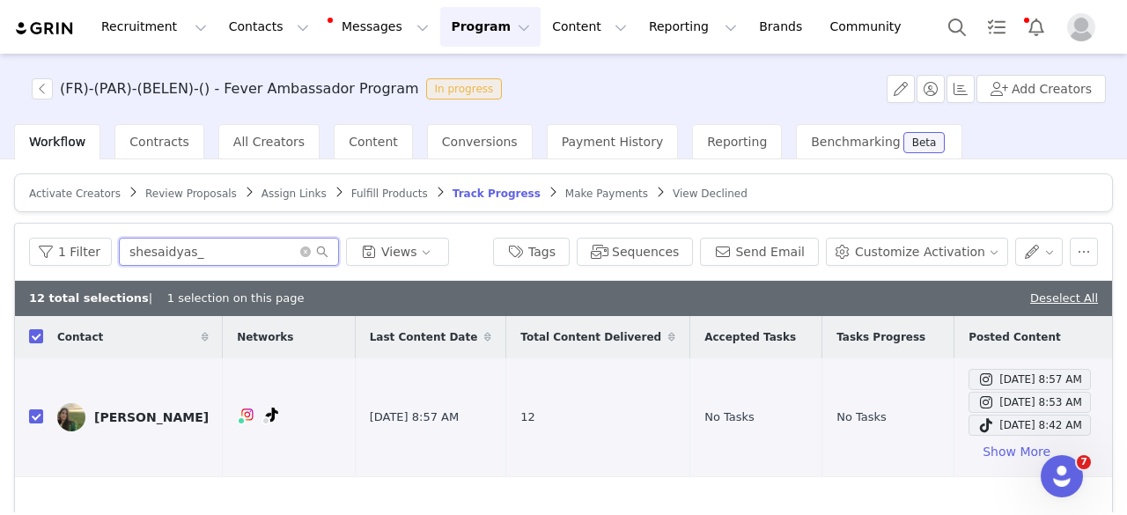
click at [258, 252] on input "shesaidyas_" at bounding box center [229, 252] width 220 height 28
paste input "_nivid__"
type input "_nivid___"
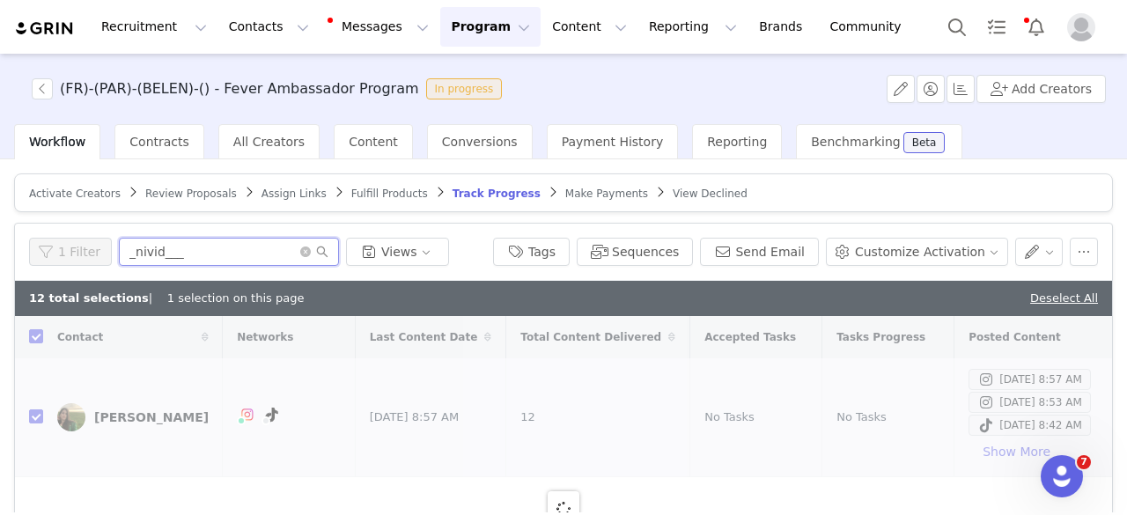
checkbox input "false"
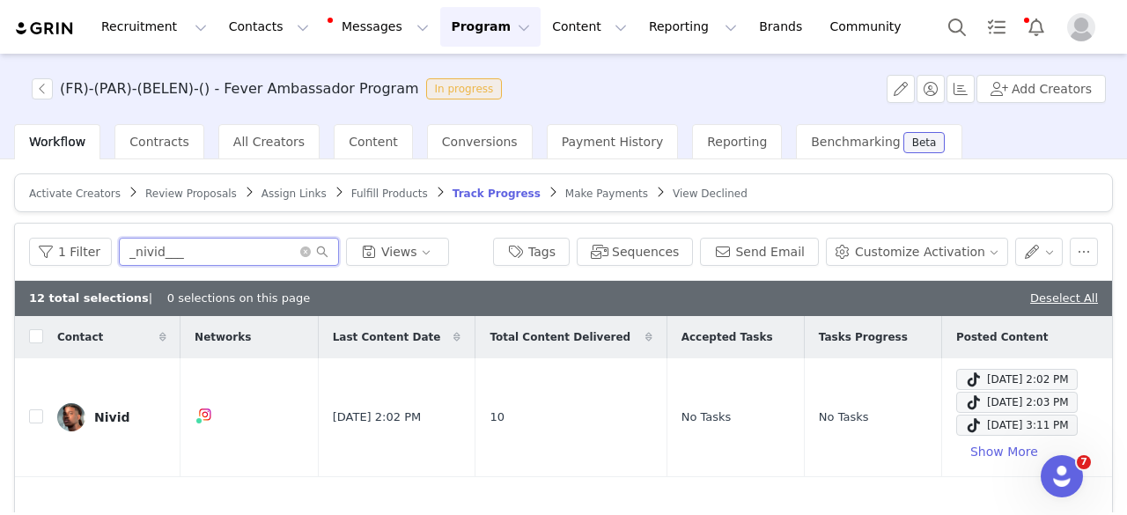
type input "_nivid___"
click at [35, 422] on input "checkbox" at bounding box center [36, 416] width 14 height 14
checkbox input "true"
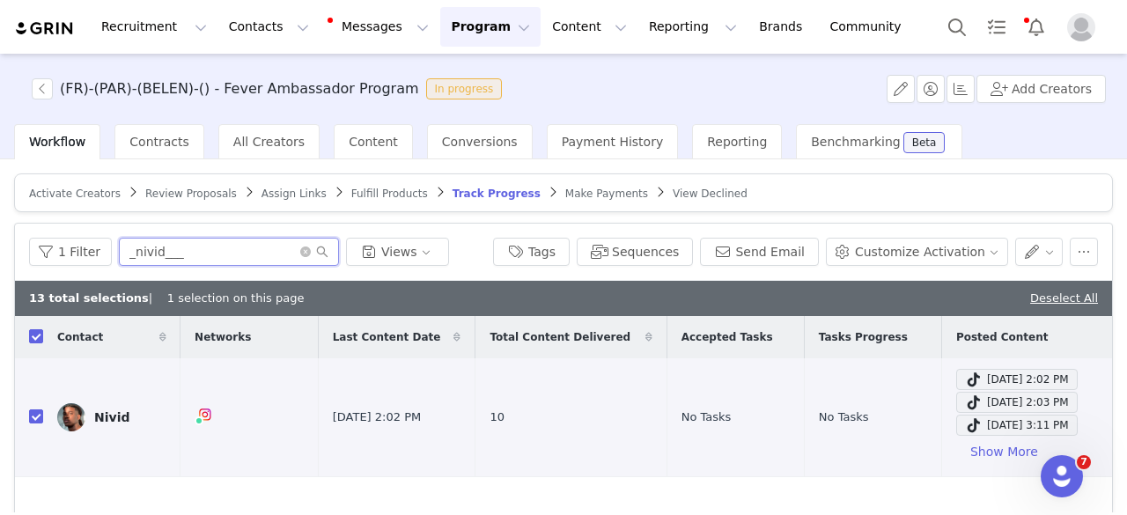
click at [197, 254] on input "_nivid___" at bounding box center [229, 252] width 220 height 28
paste input "parisblogd"
type input "parisblogd"
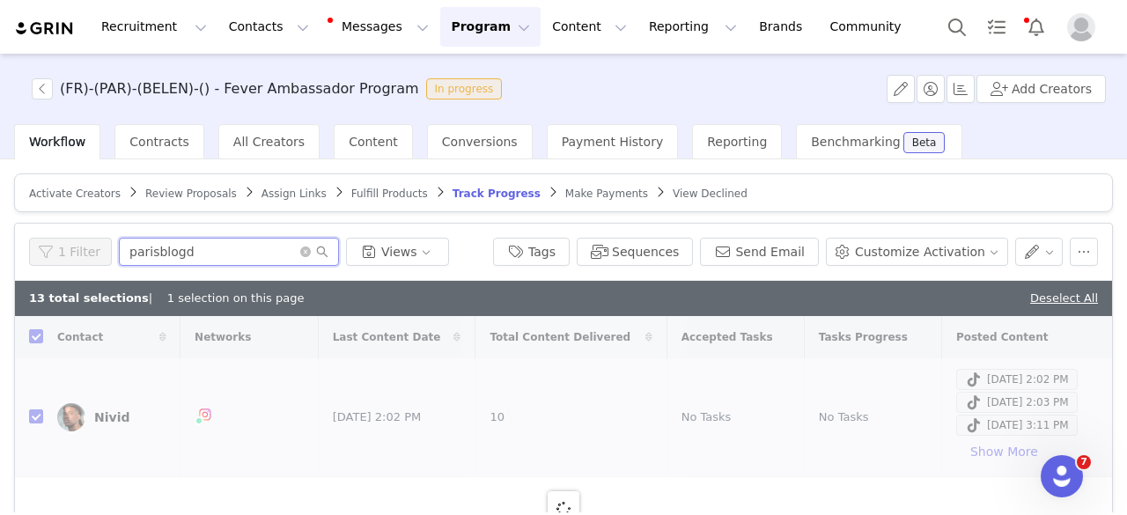
checkbox input "false"
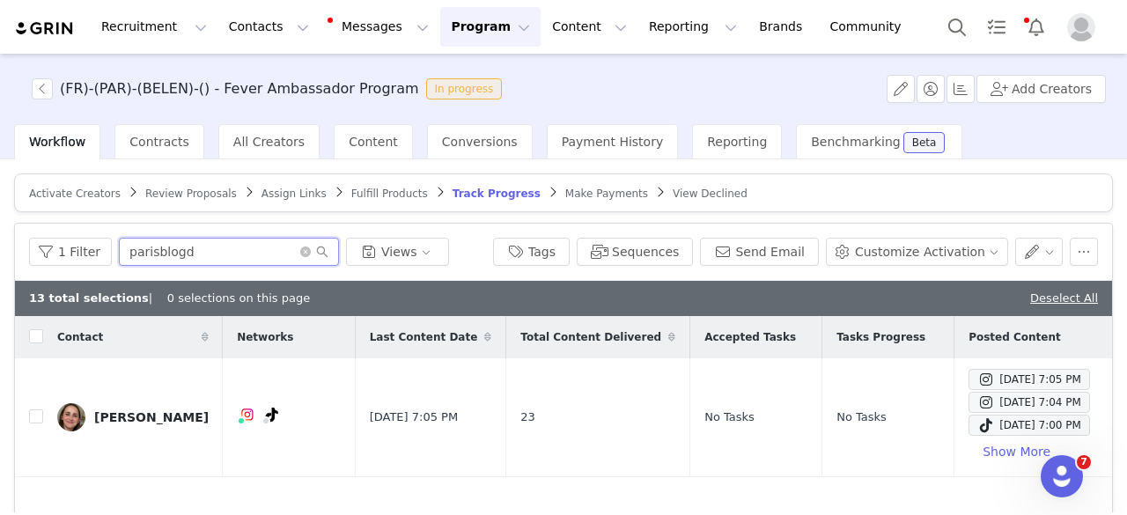
type input "parisblogd"
click at [34, 417] on input "checkbox" at bounding box center [36, 416] width 14 height 14
checkbox input "true"
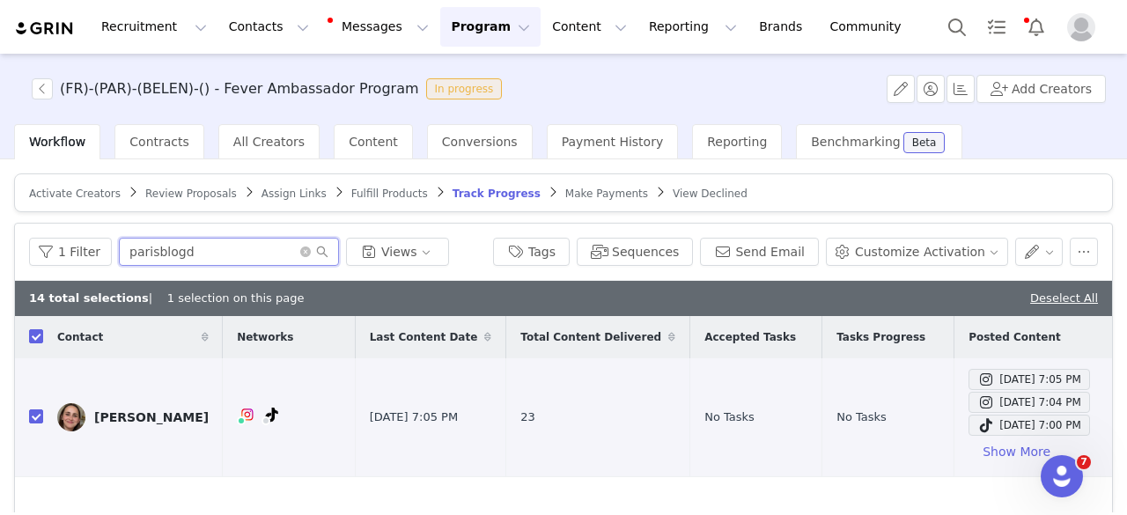
click at [248, 246] on input "parisblogd" at bounding box center [229, 252] width 220 height 28
paste input "[PERSON_NAME].mvl"
type input "[PERSON_NAME].mvl"
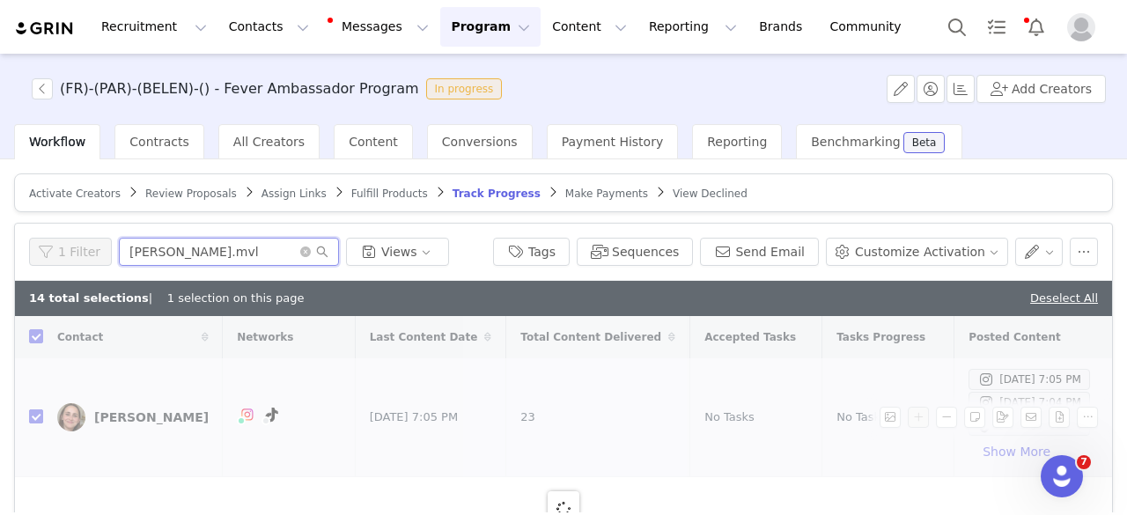
checkbox input "false"
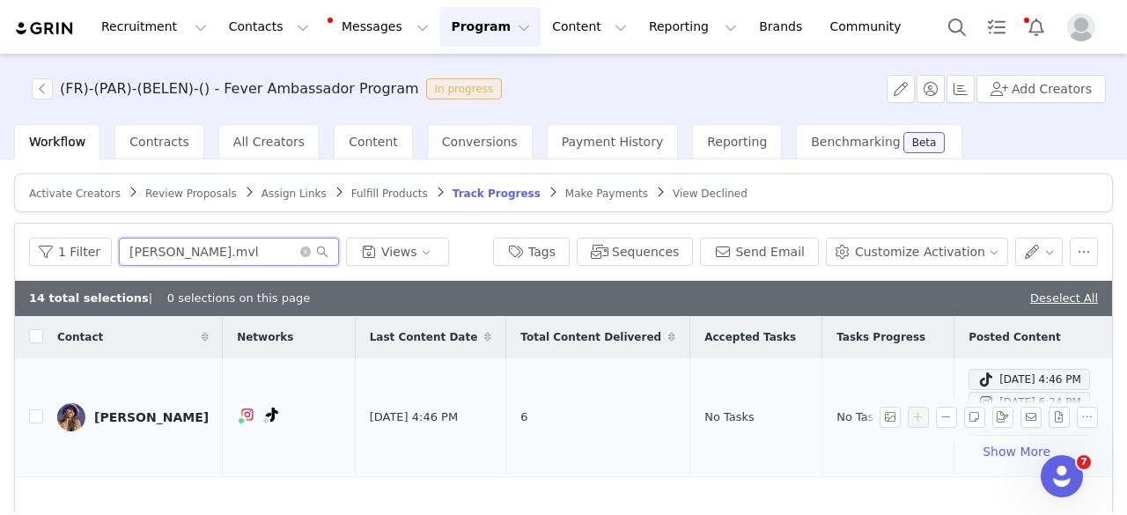
type input "[PERSON_NAME].mvl"
click at [33, 416] on td at bounding box center [29, 417] width 28 height 119
click at [33, 416] on input "checkbox" at bounding box center [36, 416] width 14 height 14
checkbox input "true"
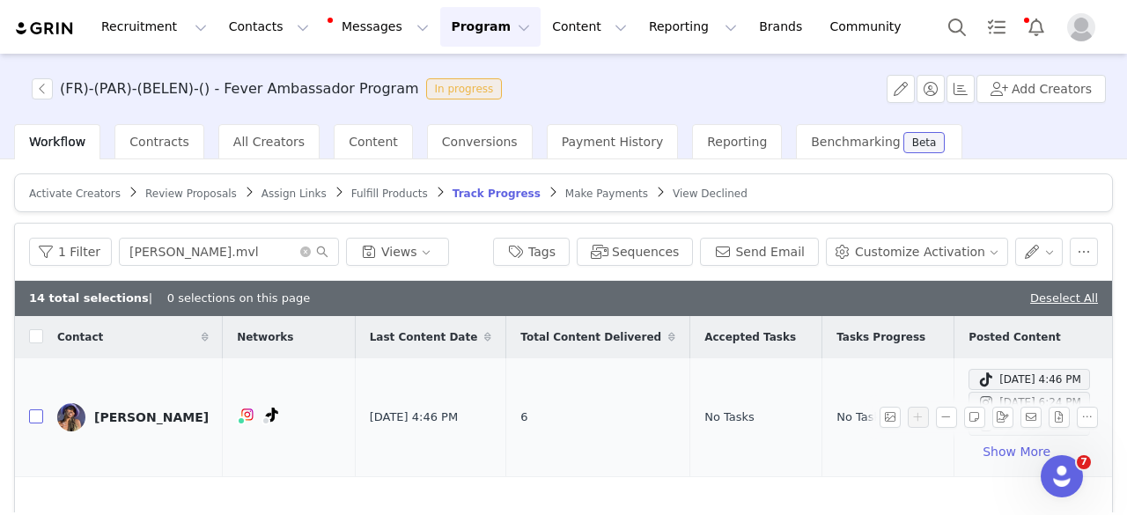
checkbox input "true"
click at [224, 252] on input "[PERSON_NAME].mvl" at bounding box center [229, 252] width 220 height 28
paste input "eatwithdayzies"
type input "eatwithdayzies"
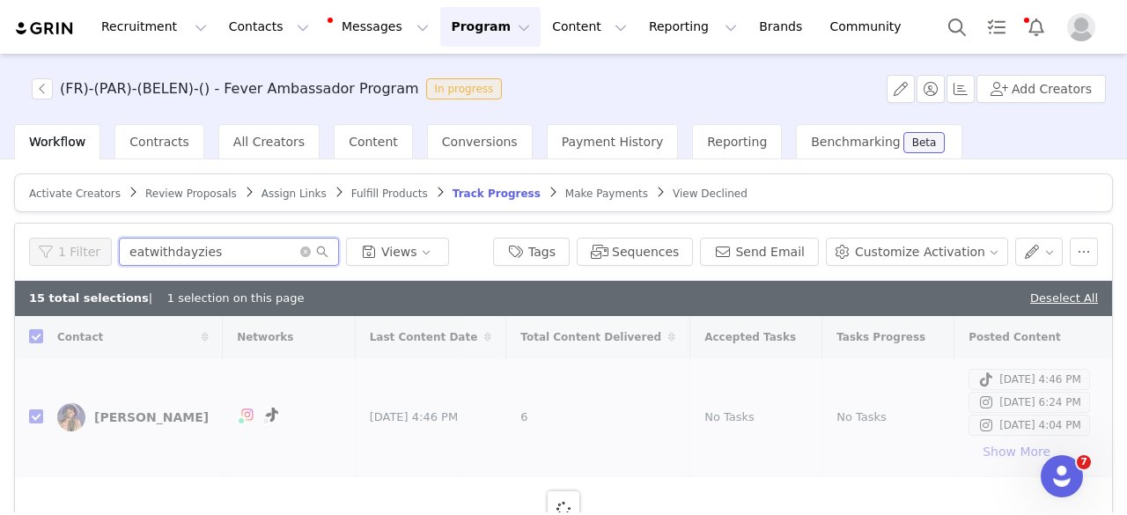
checkbox input "false"
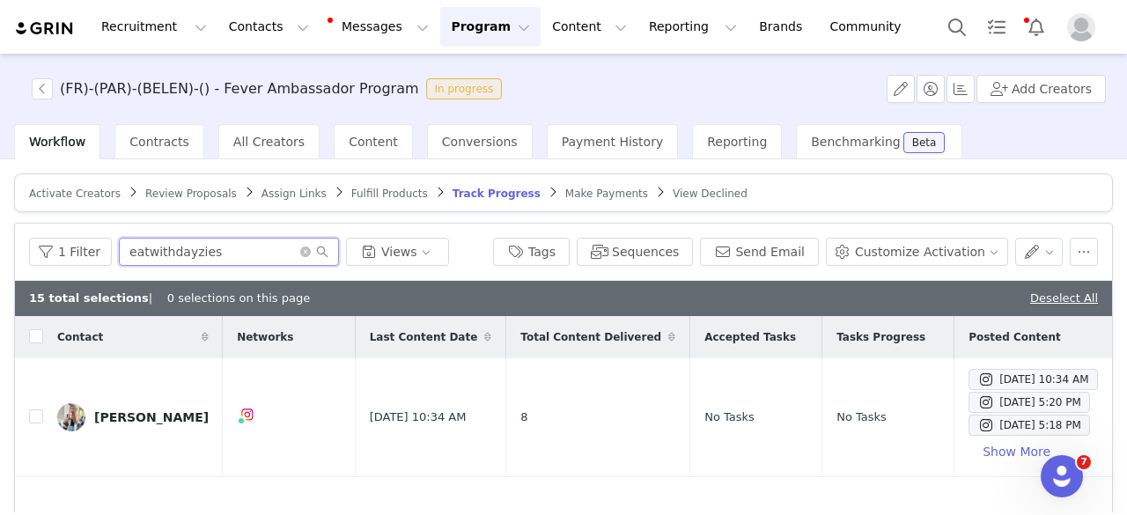
type input "eatwithdayzies"
click at [40, 416] on input "checkbox" at bounding box center [36, 416] width 14 height 14
checkbox input "true"
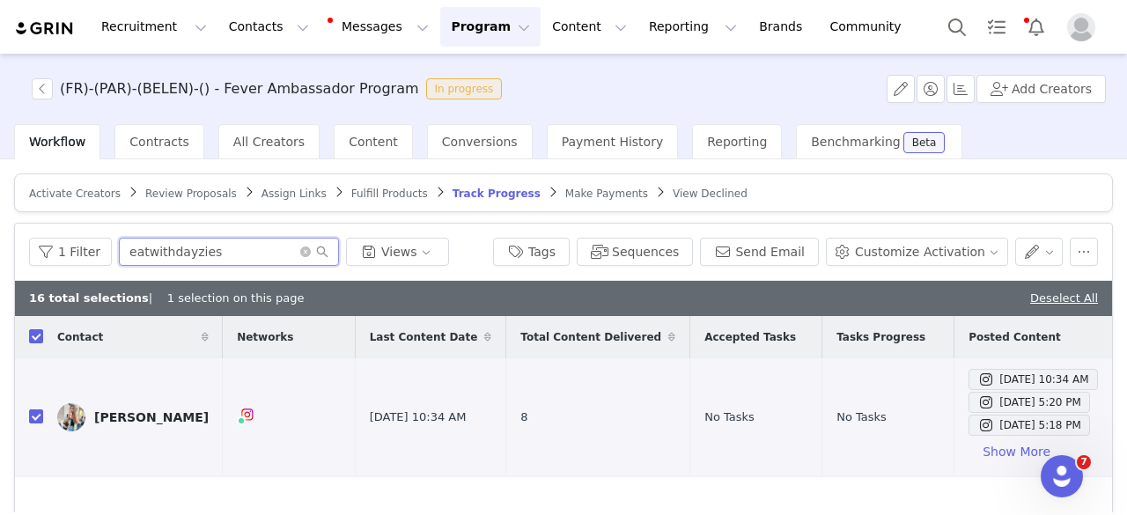
click at [214, 247] on input "eatwithdayzies" at bounding box center [229, 252] width 220 height 28
paste input "activitespariskid"
type input "activitespariskids"
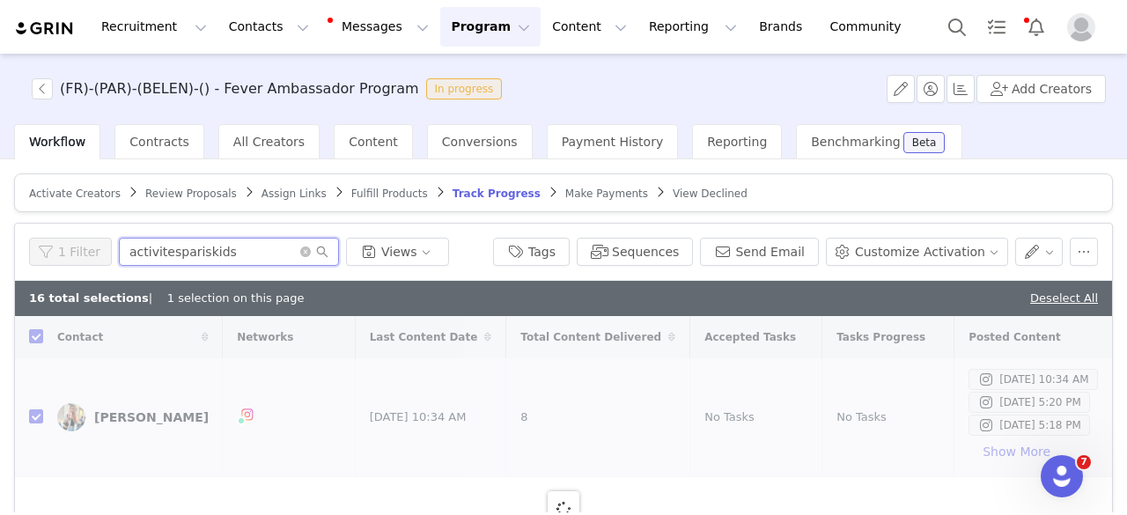
checkbox input "false"
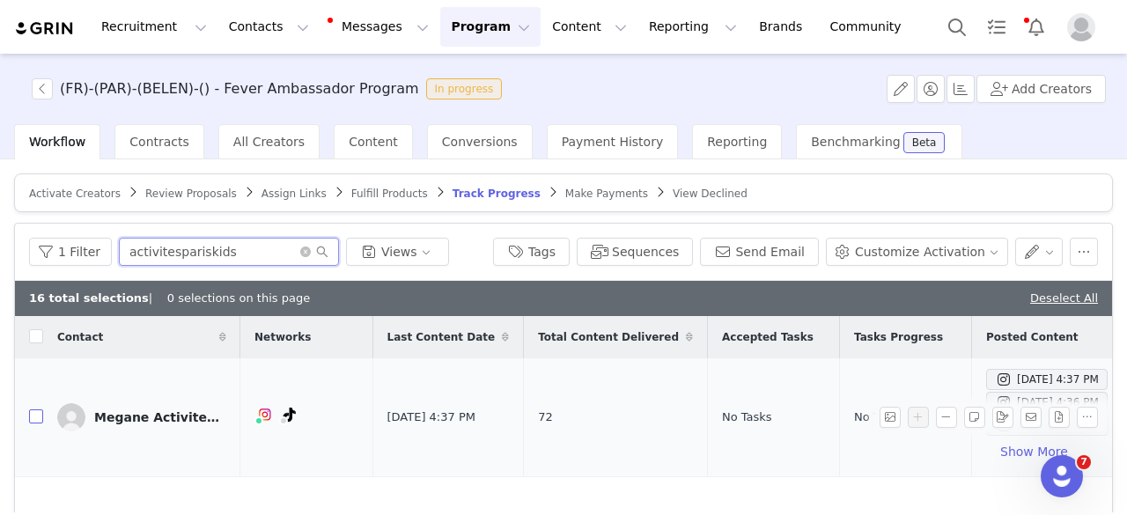
type input "activitespariskids"
click at [33, 418] on input "checkbox" at bounding box center [36, 416] width 14 height 14
checkbox input "true"
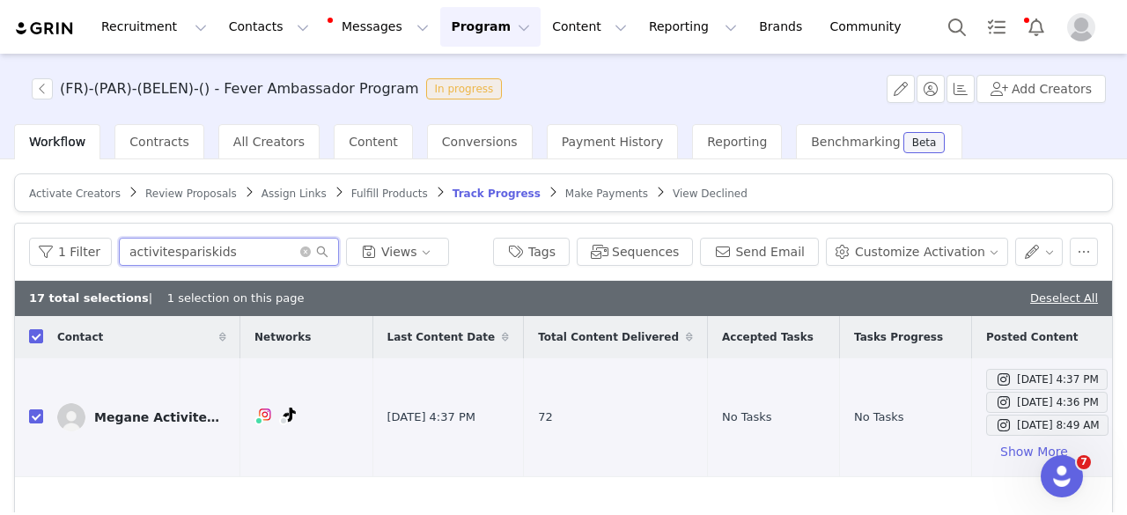
click at [173, 253] on input "activitespariskids" at bounding box center [229, 252] width 220 height 28
paste input "emyprlesintime"
type input "emyprlesintimes"
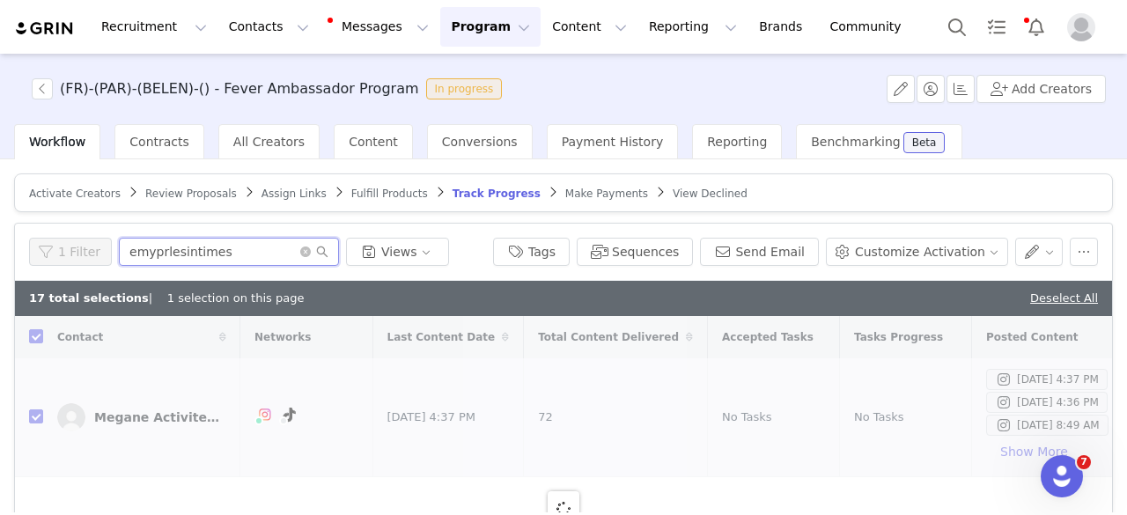
checkbox input "false"
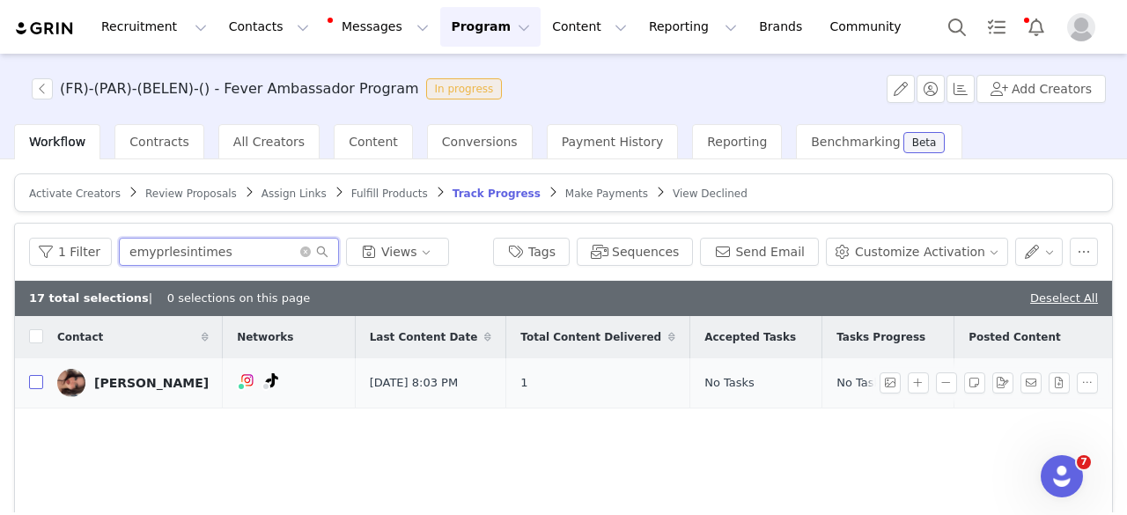
type input "emyprlesintimes"
click at [30, 381] on input "checkbox" at bounding box center [36, 382] width 14 height 14
checkbox input "true"
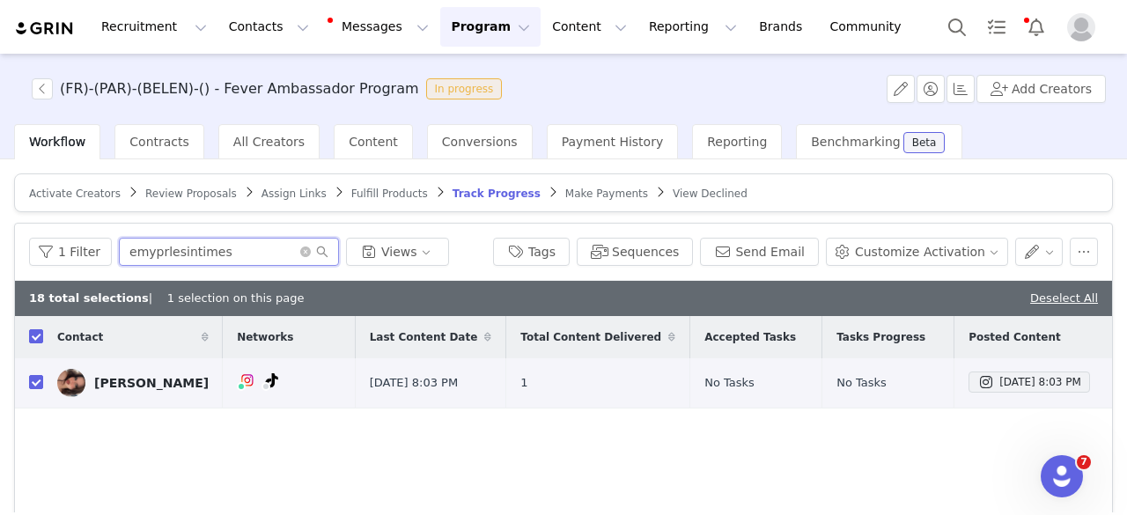
click at [195, 260] on input "emyprlesintimes" at bounding box center [229, 252] width 220 height 28
paste input "temdisneyempari"
type input "temdisneyemparis"
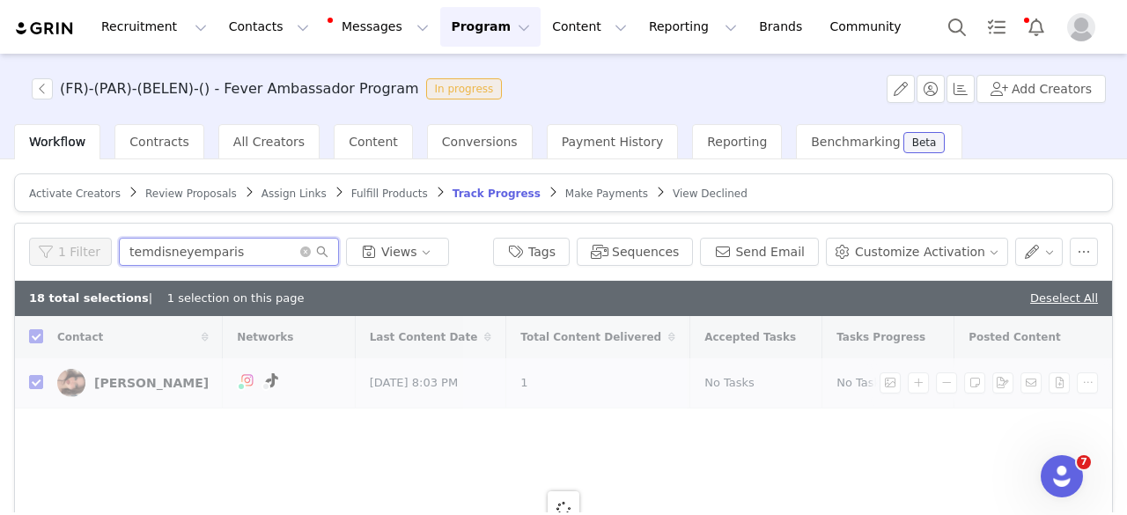
checkbox input "false"
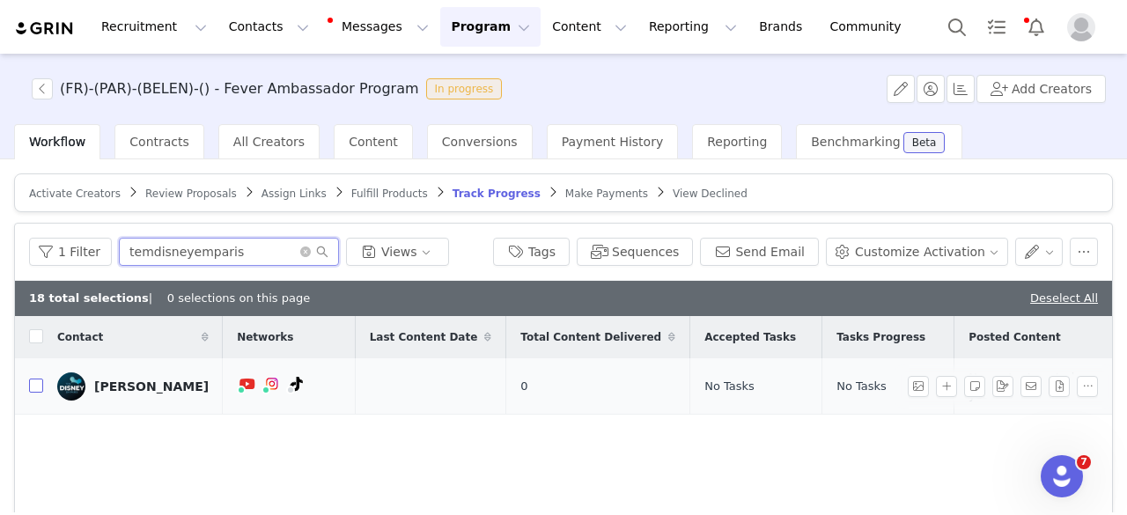
type input "temdisneyemparis"
click at [32, 385] on input "checkbox" at bounding box center [36, 386] width 14 height 14
checkbox input "true"
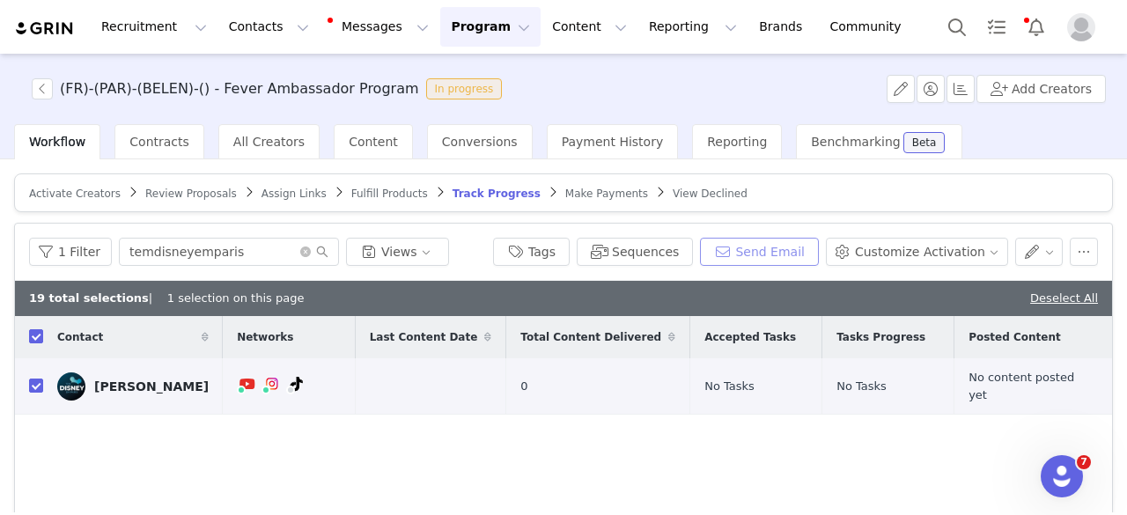
click at [757, 254] on button "Send Email" at bounding box center [759, 252] width 119 height 28
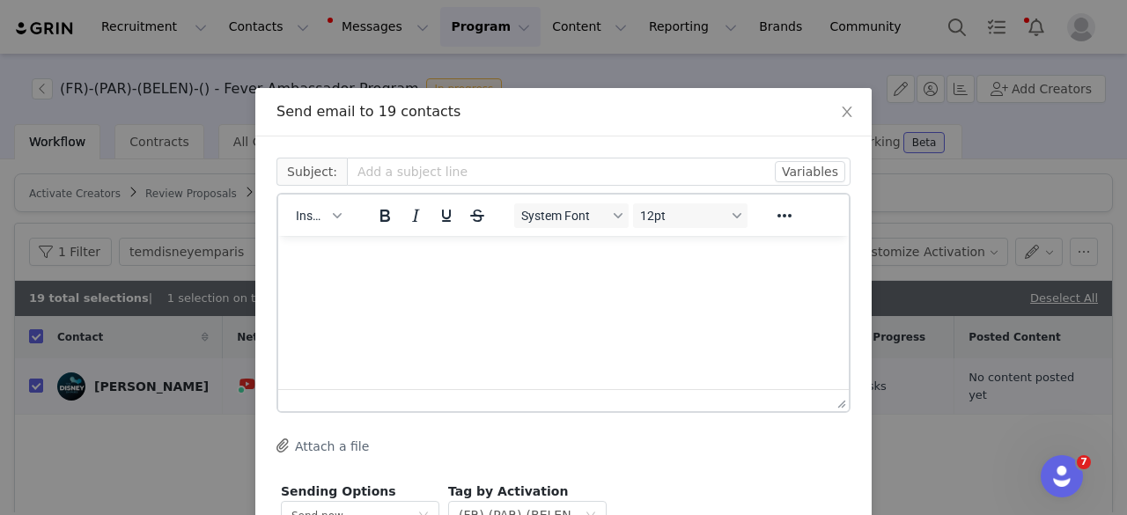
click at [412, 266] on p "Rich Text Area. Press ALT-0 for help." at bounding box center [563, 259] width 542 height 19
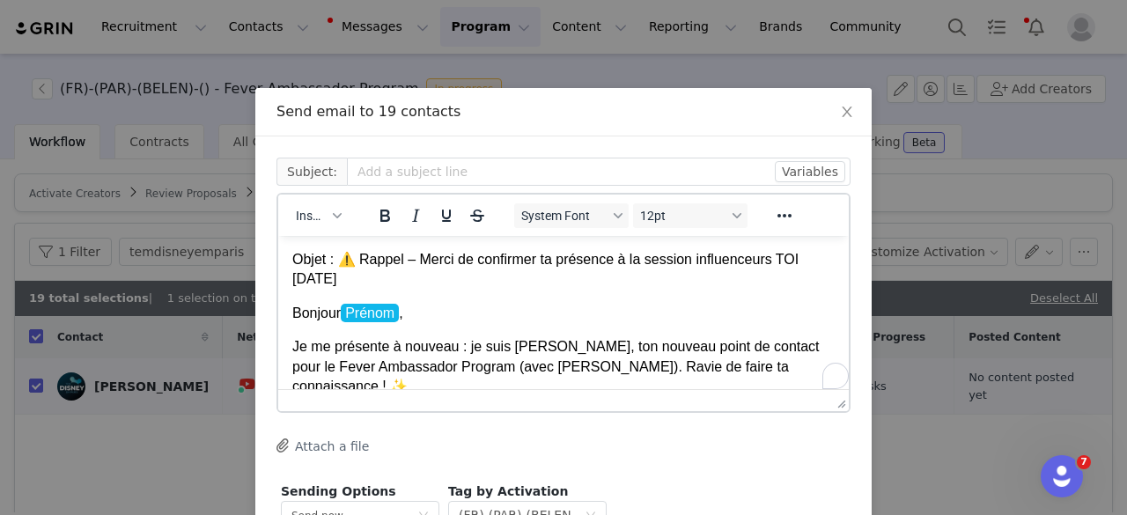
scroll to position [1277, 0]
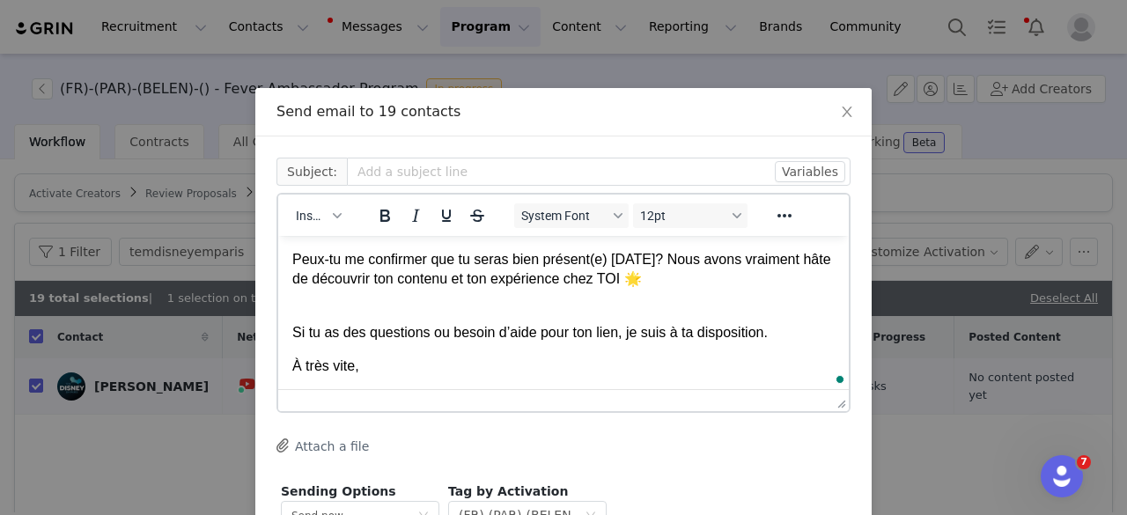
click at [318, 210] on span "Insert" at bounding box center [311, 216] width 31 height 14
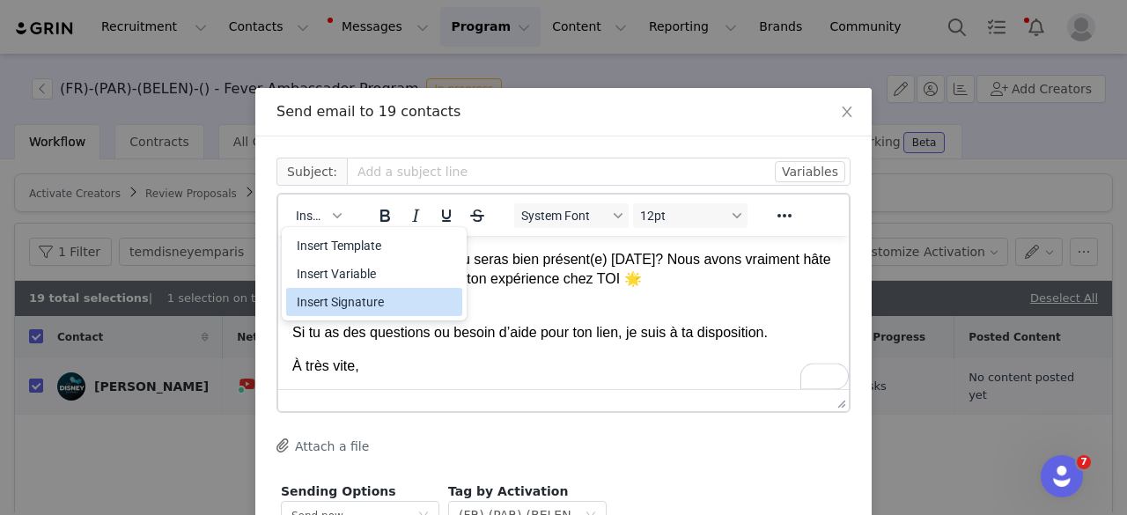
click at [305, 295] on div "Insert Signature" at bounding box center [376, 301] width 158 height 21
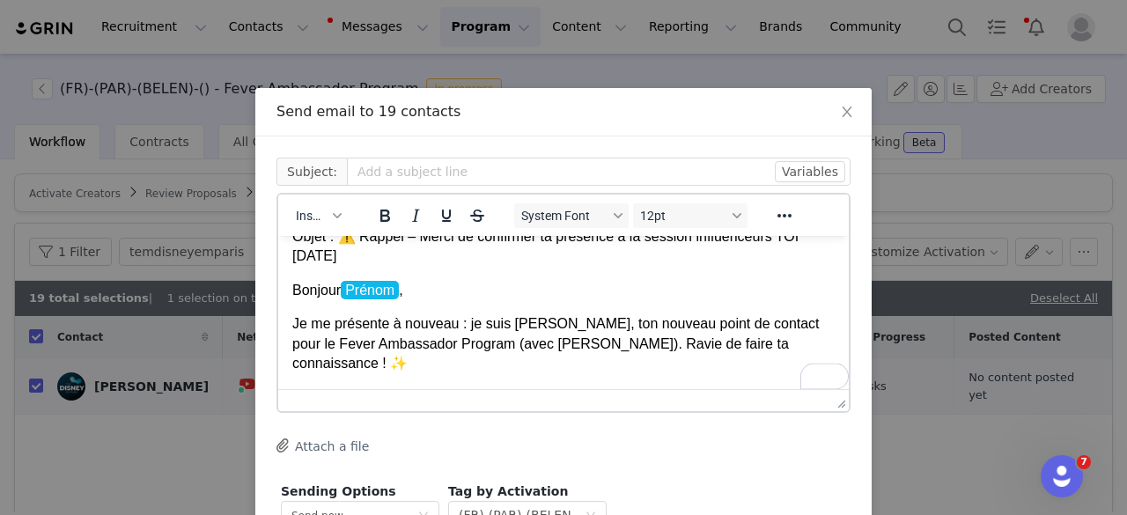
scroll to position [0, 0]
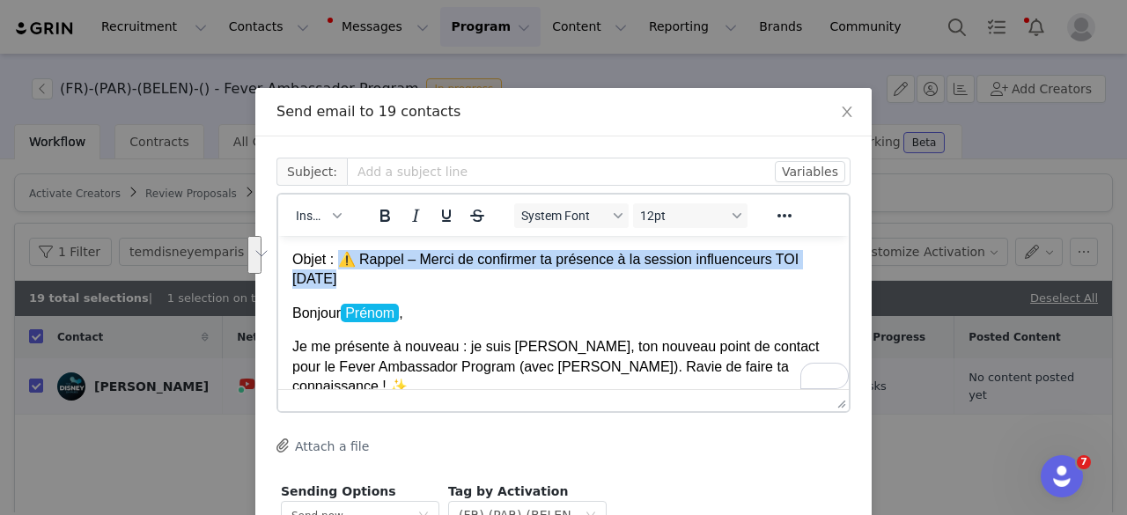
drag, startPoint x: 327, startPoint y: 271, endPoint x: 339, endPoint y: 269, distance: 12.4
click at [339, 269] on p "Objet : ⚠️ Rappel – Merci de confirmer ta présence à la session influenceurs TO…" at bounding box center [563, 270] width 542 height 40
copy p "⚠️ Rappel – Merci de confirmer ta présence à la session influenceurs TOI [DATE]"
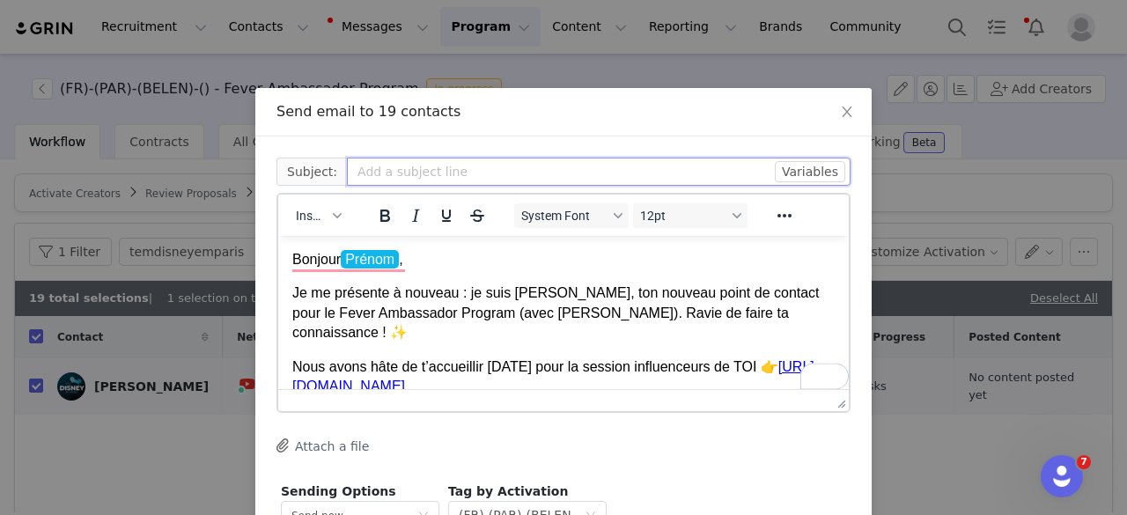
click at [430, 172] on input "text" at bounding box center [599, 172] width 504 height 28
paste input "⚠️ Rappel – Merci de confirmer ta présence à la session influenceurs TOI [DATE]"
click at [430, 172] on input "⚠️ Rappel – Merci de confirmer ta présence à la session influenceurs TOI [DATE]" at bounding box center [599, 172] width 504 height 28
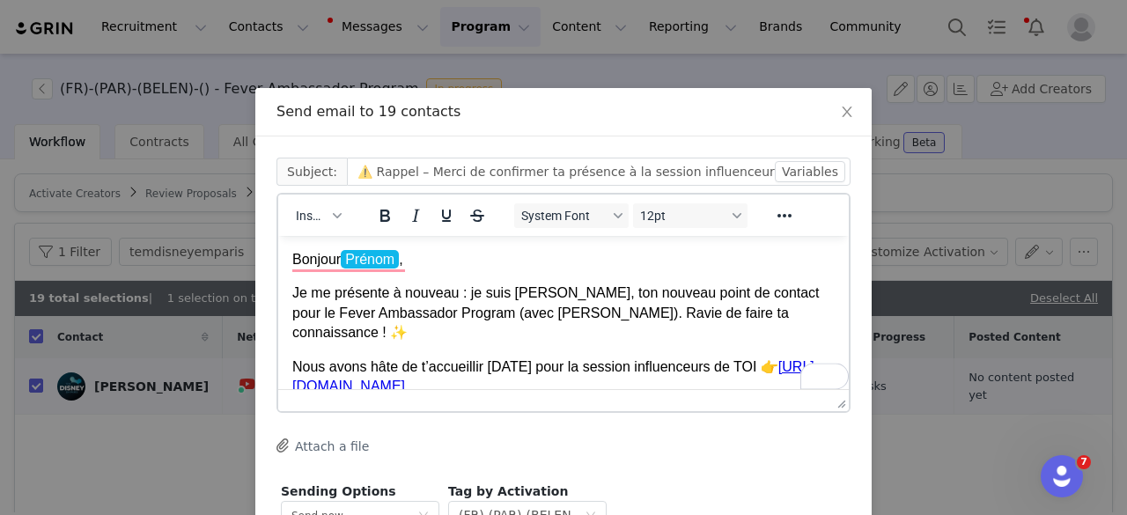
click at [421, 254] on p "Bonjour Prénom ," at bounding box center [563, 259] width 542 height 19
click at [289, 217] on button "Insert" at bounding box center [318, 215] width 59 height 25
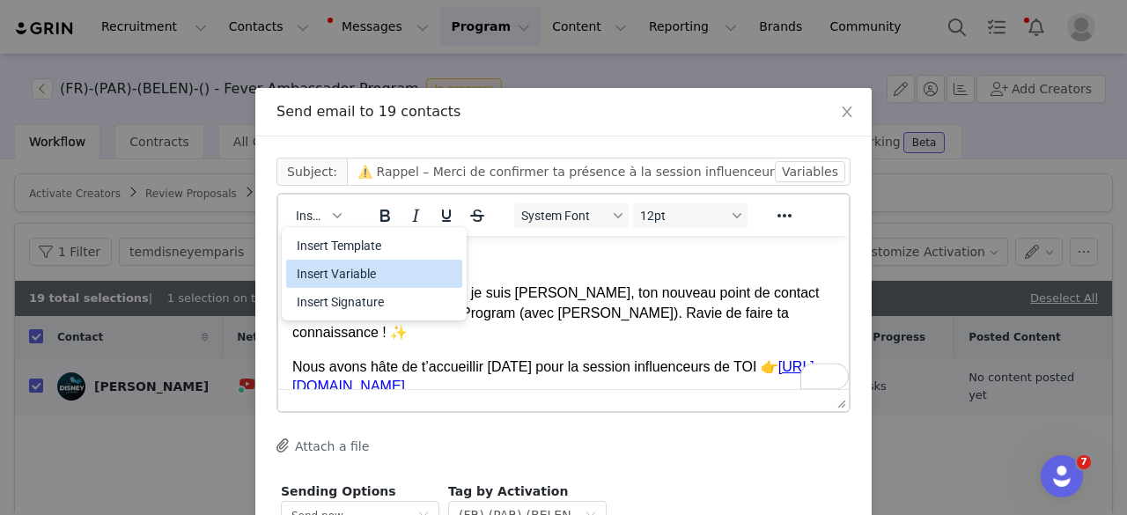
click at [310, 267] on div "Insert Variable" at bounding box center [376, 273] width 158 height 21
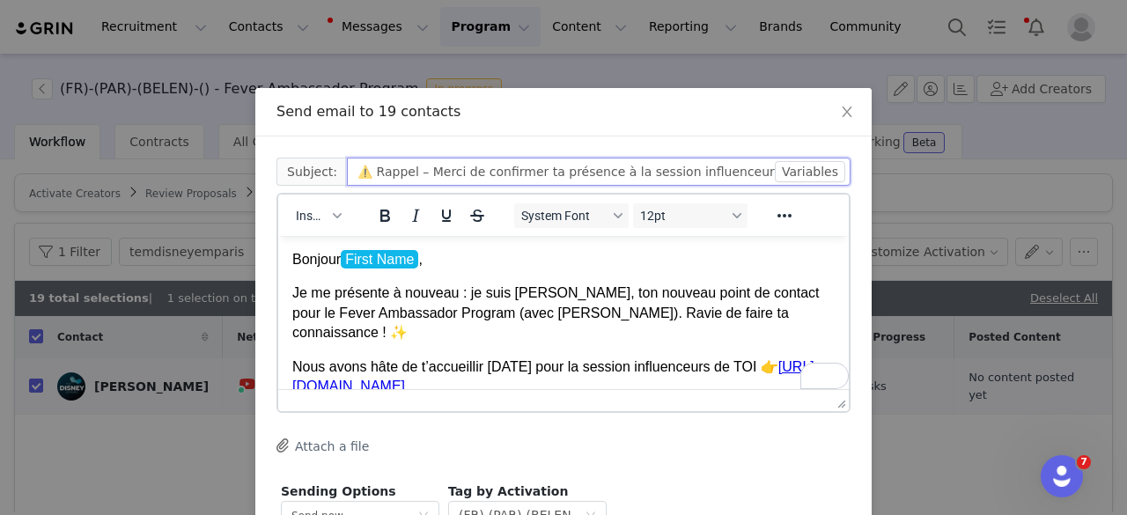
drag, startPoint x: 360, startPoint y: 172, endPoint x: 335, endPoint y: 168, distance: 25.8
click at [347, 168] on input "⚠️ Rappel – Merci de confirmer ta présence à la session influenceurs TOI [DATE]" at bounding box center [599, 172] width 504 height 28
paste input "text"
click at [528, 179] on input "✨ Rappel – Merci de confirmer ta présence à la session influenceurs TOI [DATE]" at bounding box center [599, 172] width 504 height 28
paste input "Dernier rappel ✨ – Seras-tu avec nous [DATE] pour TOI ?"
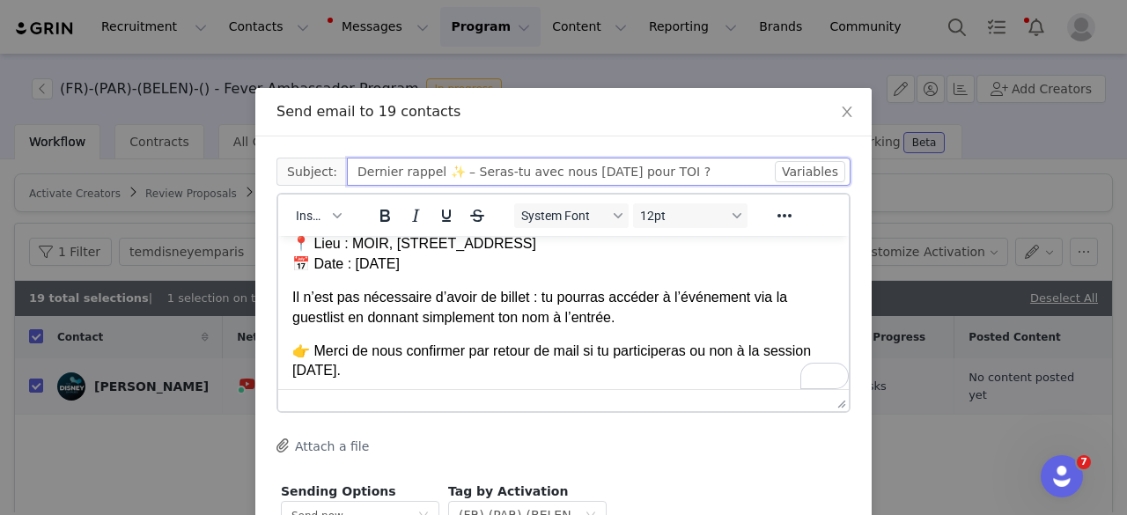
scroll to position [176, 0]
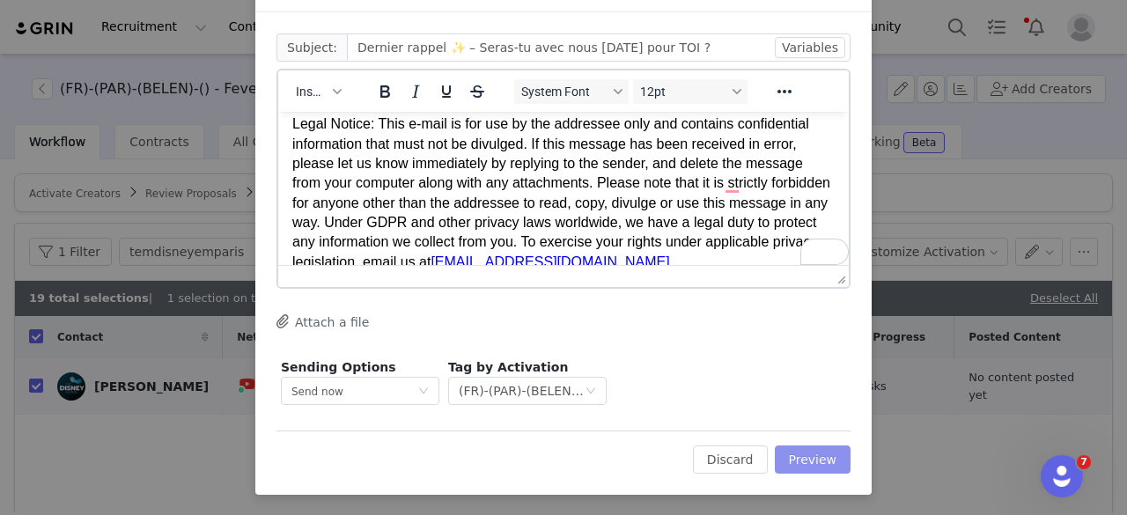
click at [783, 466] on button "Preview" at bounding box center [813, 459] width 77 height 28
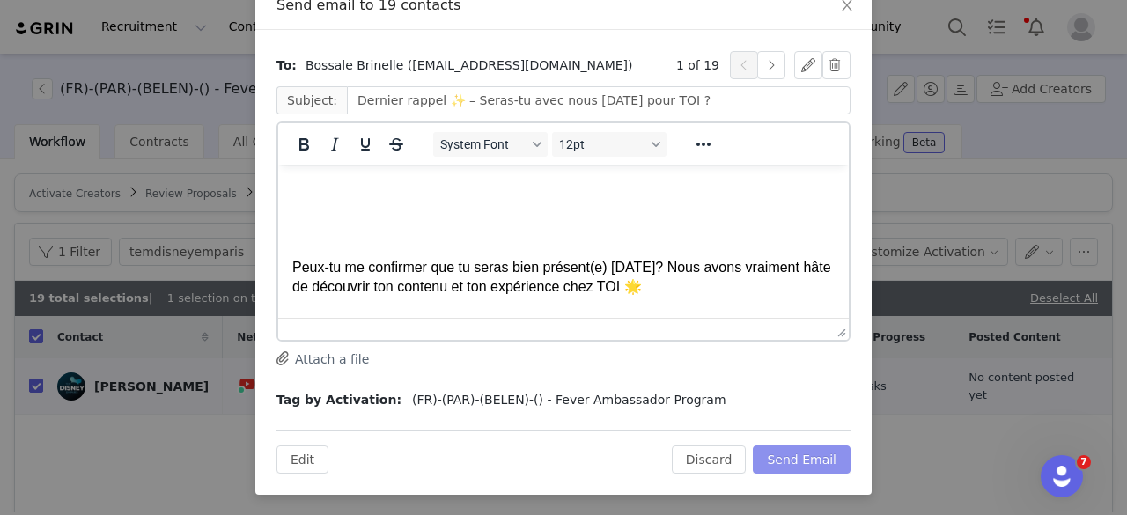
click at [787, 467] on button "Send Email" at bounding box center [802, 459] width 98 height 28
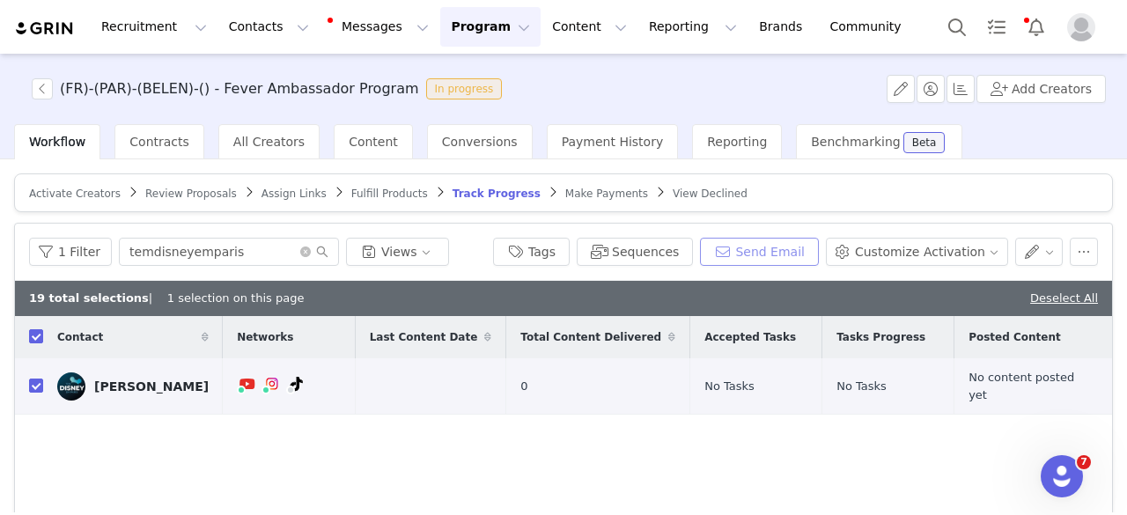
scroll to position [0, 0]
